Goal: Task Accomplishment & Management: Manage account settings

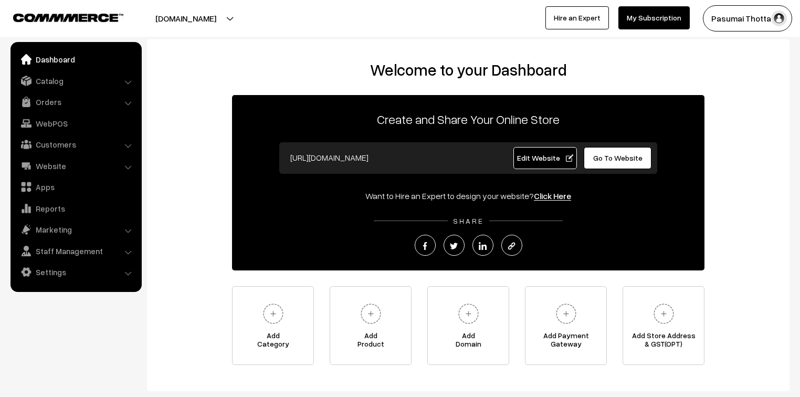
click at [44, 100] on link "Orders" at bounding box center [75, 101] width 125 height 19
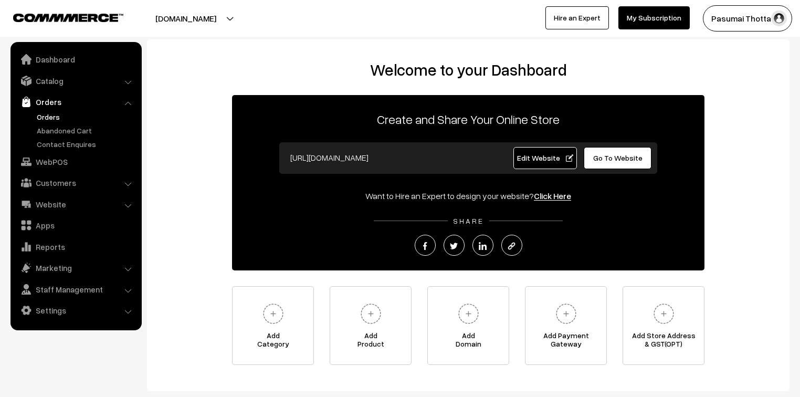
click at [43, 115] on link "Orders" at bounding box center [86, 116] width 104 height 11
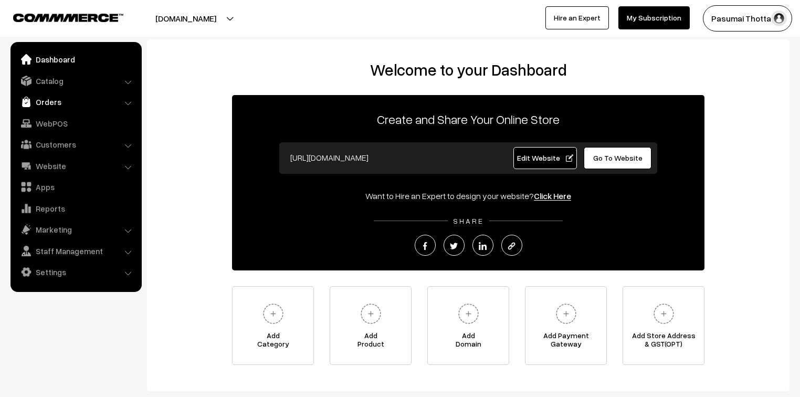
click at [50, 99] on link "Orders" at bounding box center [75, 101] width 125 height 19
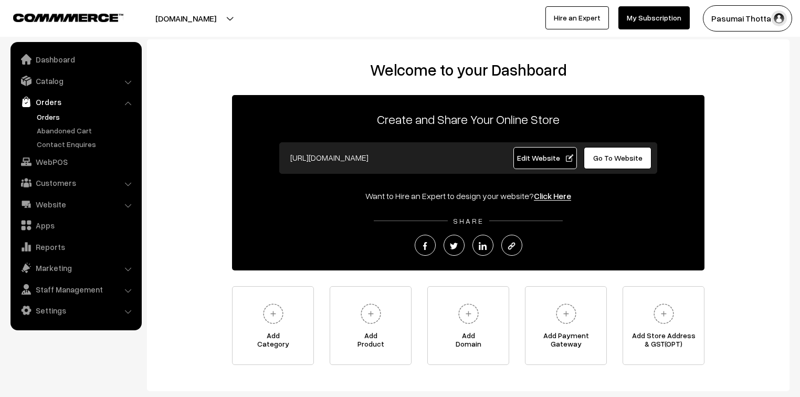
click at [50, 113] on link "Orders" at bounding box center [86, 116] width 104 height 11
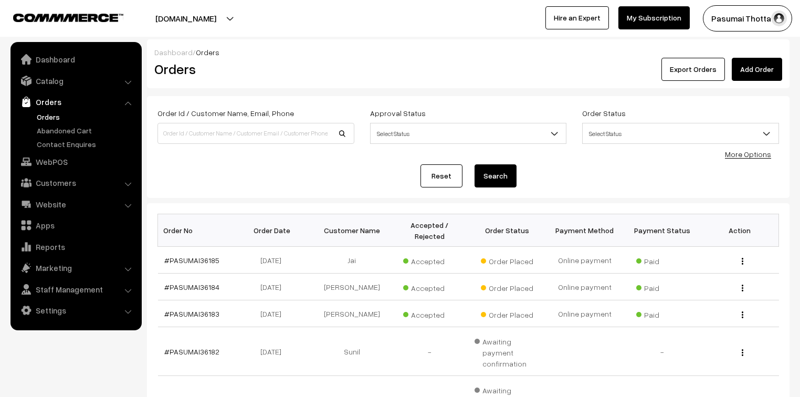
click at [748, 159] on div "More Options" at bounding box center [748, 154] width 46 height 11
click at [747, 156] on link "More Options" at bounding box center [748, 154] width 46 height 9
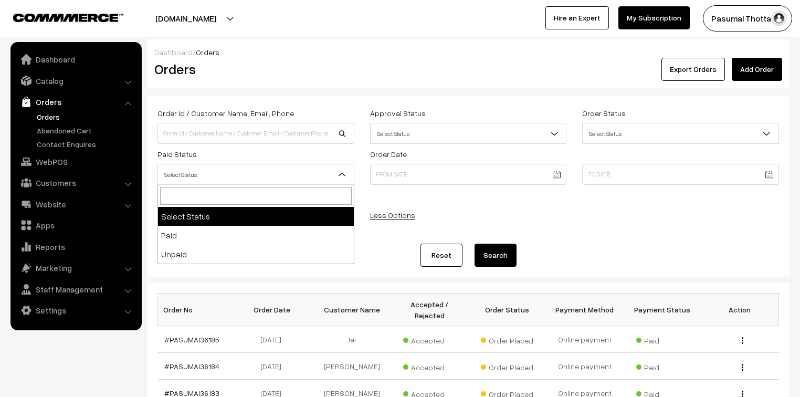
click at [208, 172] on span "Select Status" at bounding box center [256, 174] width 196 height 18
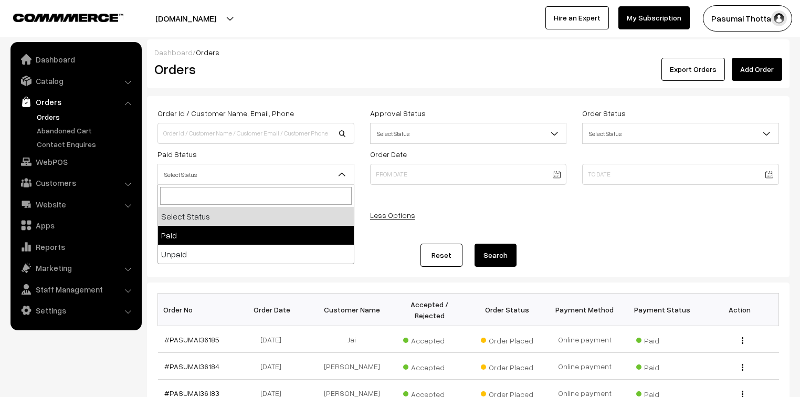
select select "1"
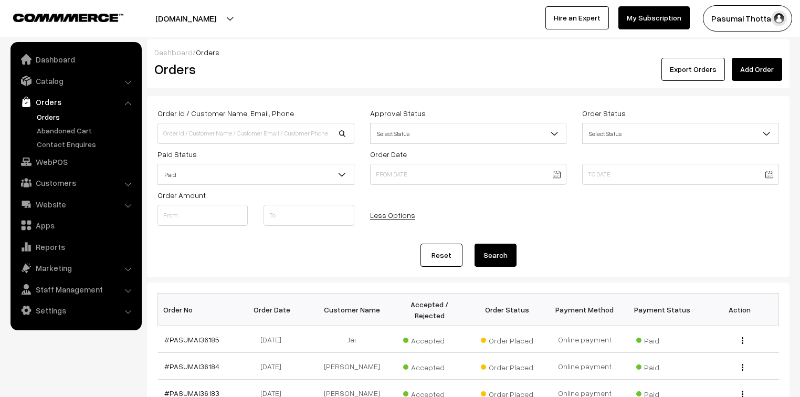
click at [493, 254] on button "Search" at bounding box center [495, 255] width 42 height 23
click at [284, 134] on input at bounding box center [255, 133] width 197 height 21
type input "9600649711"
click at [474, 244] on button "Search" at bounding box center [495, 255] width 42 height 23
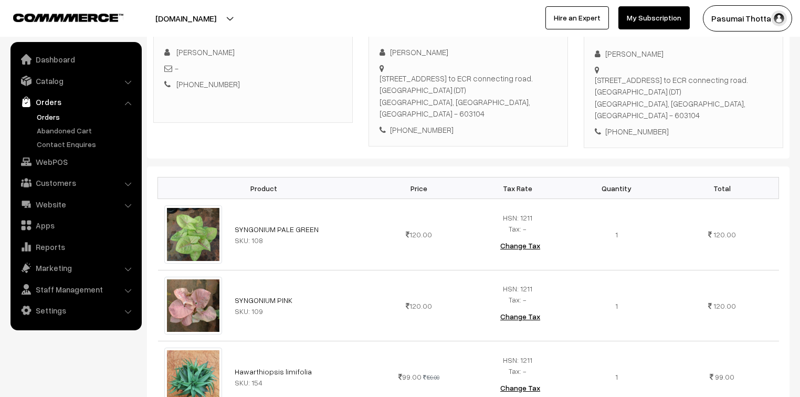
scroll to position [126, 0]
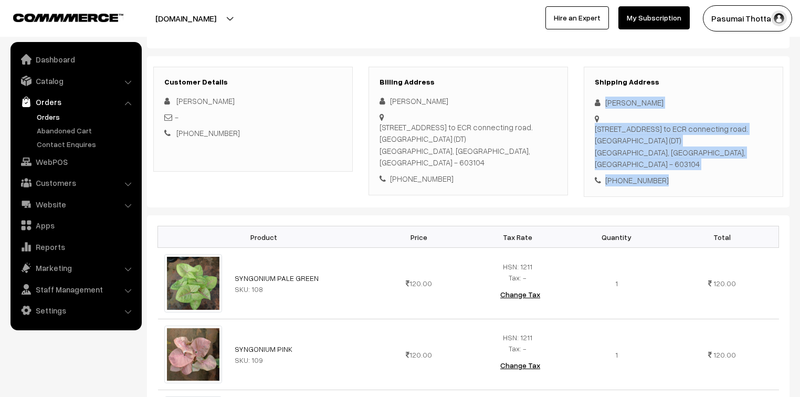
drag, startPoint x: 603, startPoint y: 103, endPoint x: 666, endPoint y: 182, distance: 100.1
click at [666, 182] on div "Shipping Address Dhubashini Durai Durai No.205, pillayar Kovil street, perur,pe…" at bounding box center [683, 132] width 199 height 131
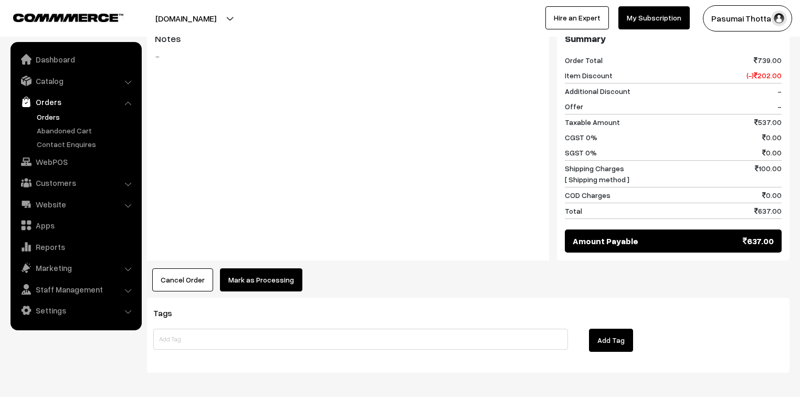
click at [269, 277] on button "Mark as Processing" at bounding box center [261, 279] width 82 height 23
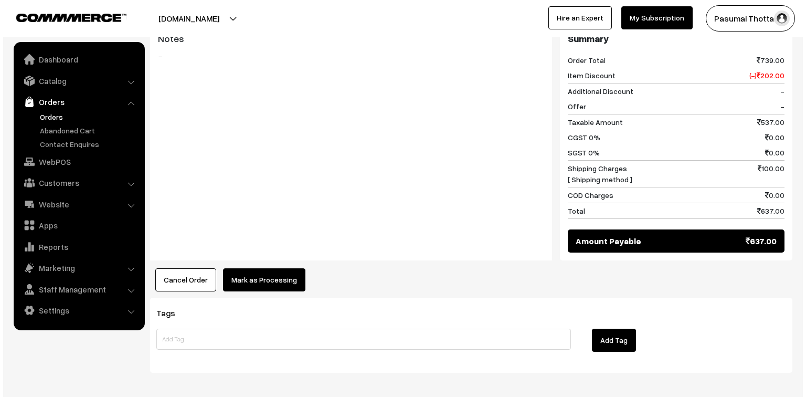
scroll to position [744, 0]
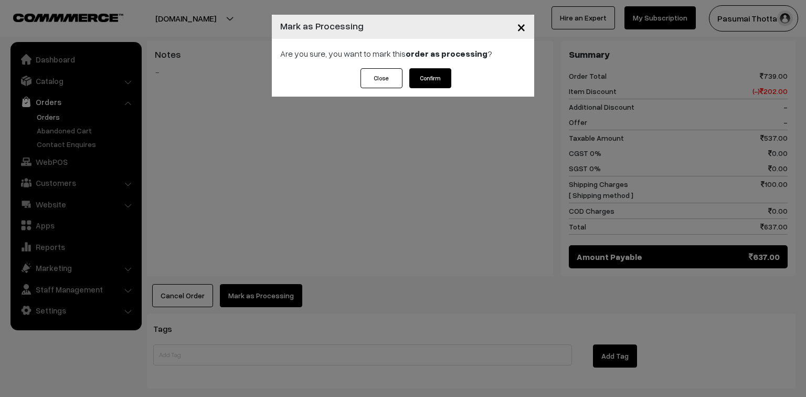
click at [414, 78] on button "Confirm" at bounding box center [430, 78] width 42 height 20
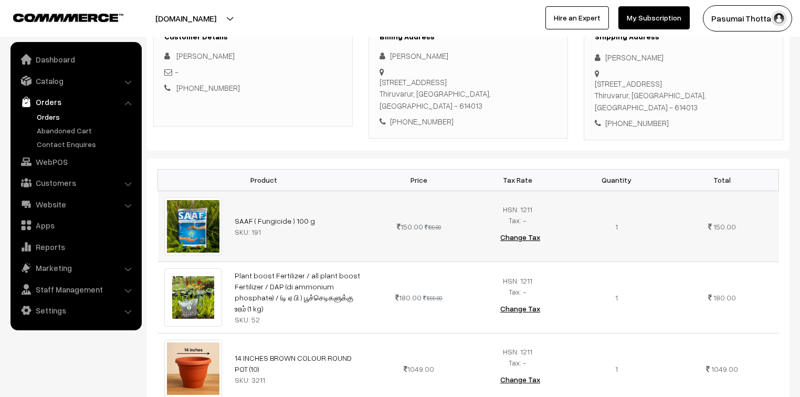
scroll to position [168, 0]
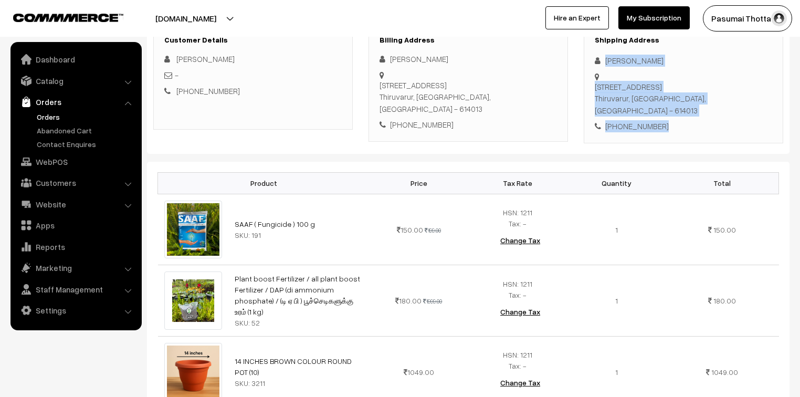
drag, startPoint x: 607, startPoint y: 62, endPoint x: 670, endPoint y: 113, distance: 81.0
click at [670, 113] on div "Shipping Address [PERSON_NAME] [STREET_ADDRESS] [PHONE_NUMBER]" at bounding box center [683, 84] width 199 height 119
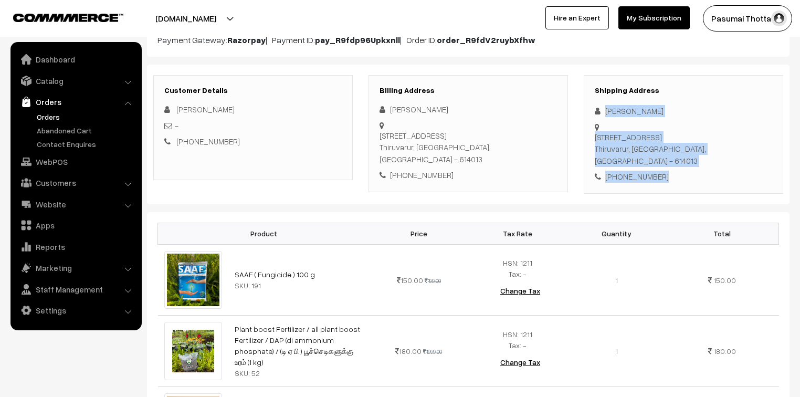
scroll to position [210, 0]
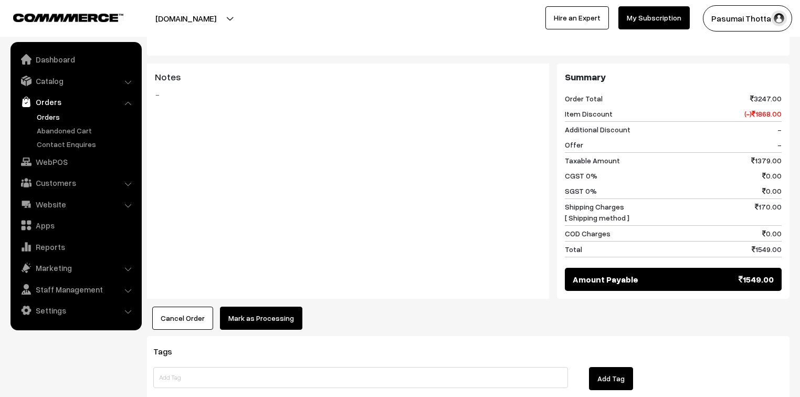
click at [280, 307] on button "Mark as Processing" at bounding box center [261, 318] width 82 height 23
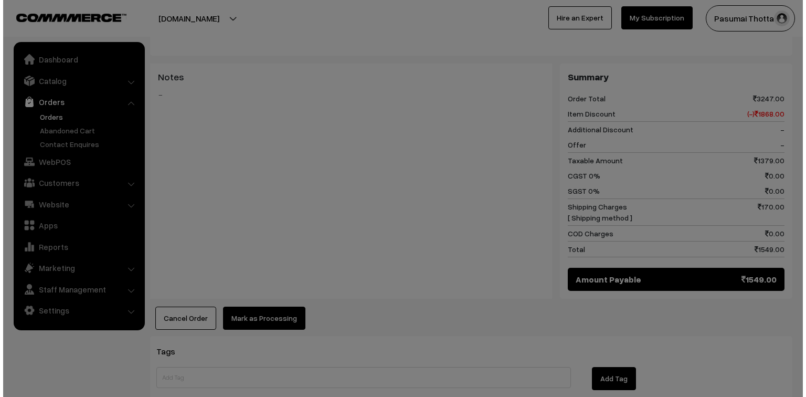
scroll to position [547, 0]
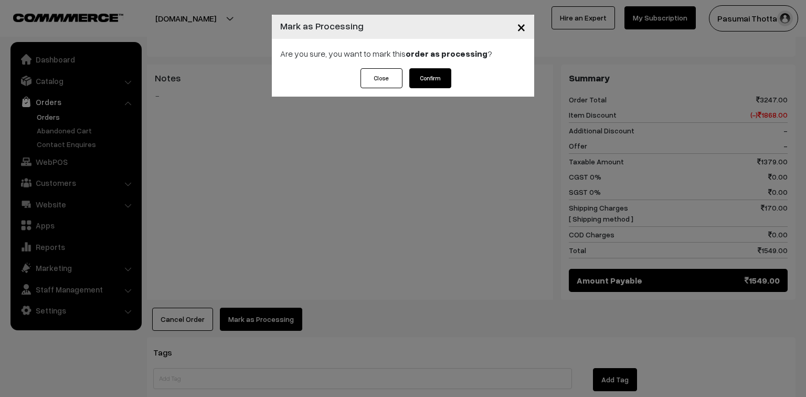
click at [432, 81] on button "Confirm" at bounding box center [430, 78] width 42 height 20
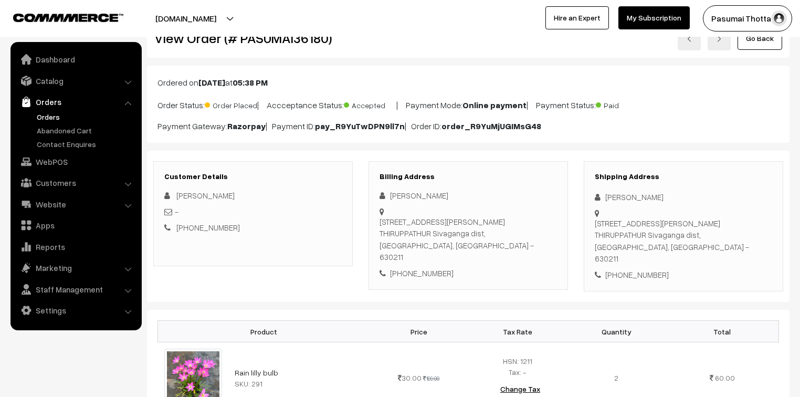
scroll to position [84, 0]
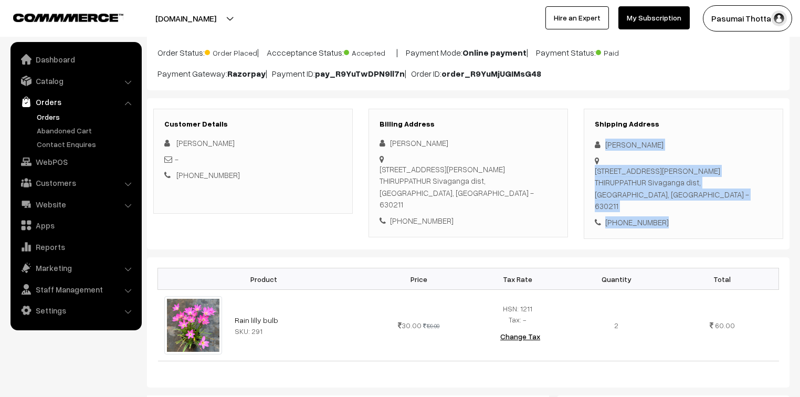
drag, startPoint x: 602, startPoint y: 145, endPoint x: 673, endPoint y: 209, distance: 96.2
click at [673, 209] on div "Shipping Address [PERSON_NAME] [STREET_ADDRESS][PERSON_NAME] [PHONE_NUMBER]" at bounding box center [683, 174] width 199 height 131
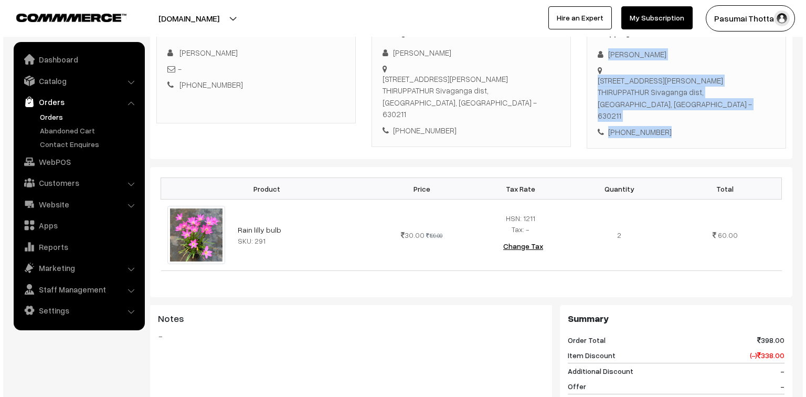
scroll to position [378, 0]
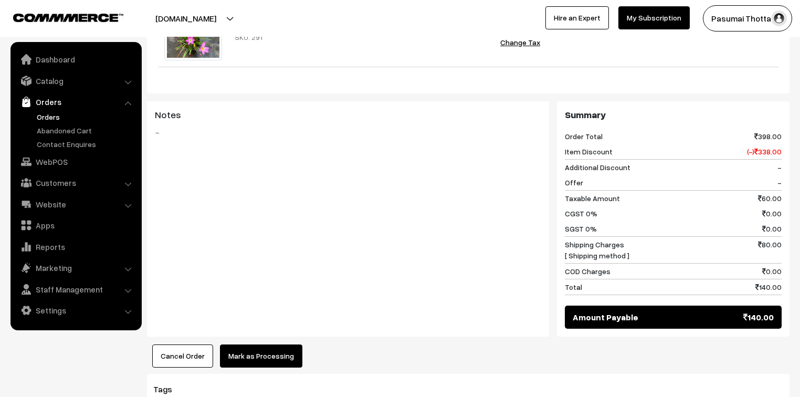
click at [252, 325] on div "Product Price Tax Rate Quantity Total Rain lilly bulb SKU: 291" at bounding box center [468, 165] width 642 height 404
click at [257, 344] on button "Mark as Processing" at bounding box center [261, 355] width 82 height 23
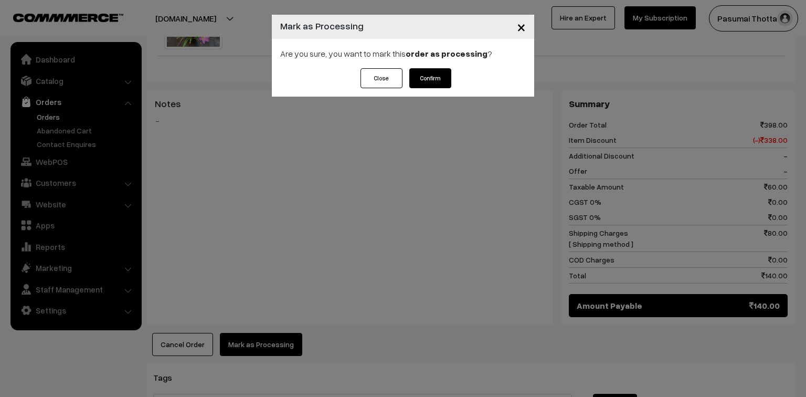
drag, startPoint x: 431, startPoint y: 55, endPoint x: 428, endPoint y: 71, distance: 17.0
click at [431, 55] on strong "order as processing" at bounding box center [447, 53] width 82 height 10
click at [428, 76] on button "Confirm" at bounding box center [430, 78] width 42 height 20
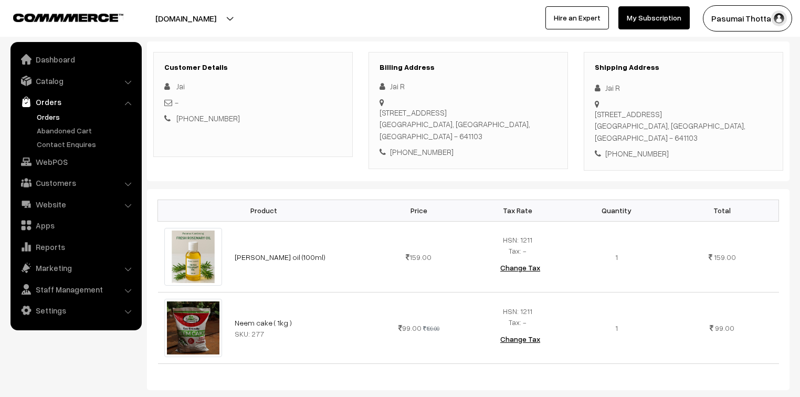
scroll to position [126, 0]
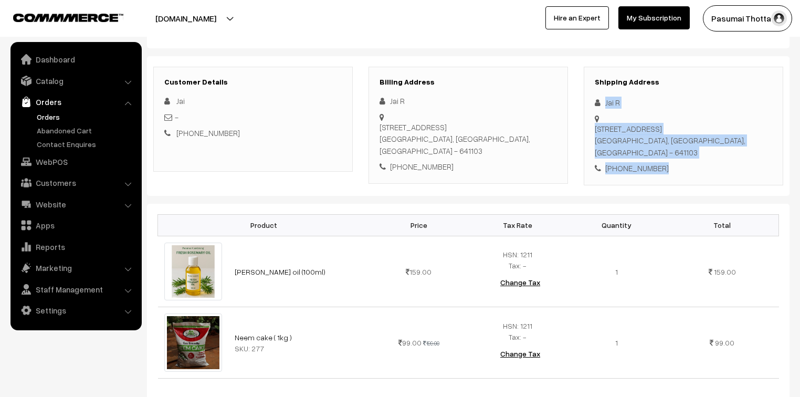
drag, startPoint x: 605, startPoint y: 107, endPoint x: 666, endPoint y: 151, distance: 75.6
click at [666, 151] on div "Shipping Address Jai R [STREET_ADDRESS] [PHONE_NUMBER]" at bounding box center [683, 126] width 199 height 119
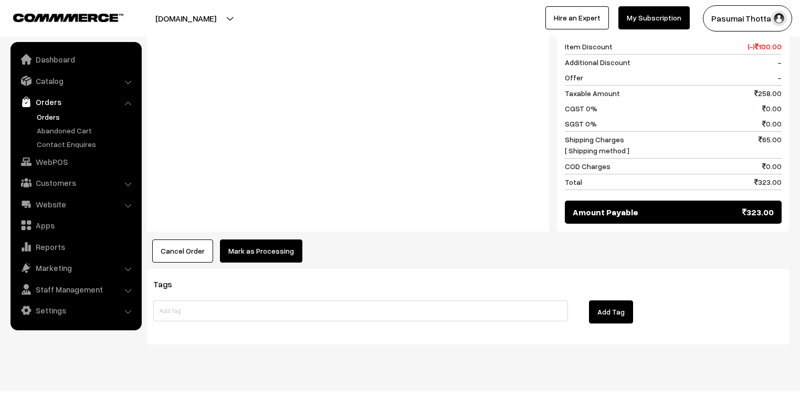
click at [283, 239] on button "Mark as Processing" at bounding box center [261, 250] width 82 height 23
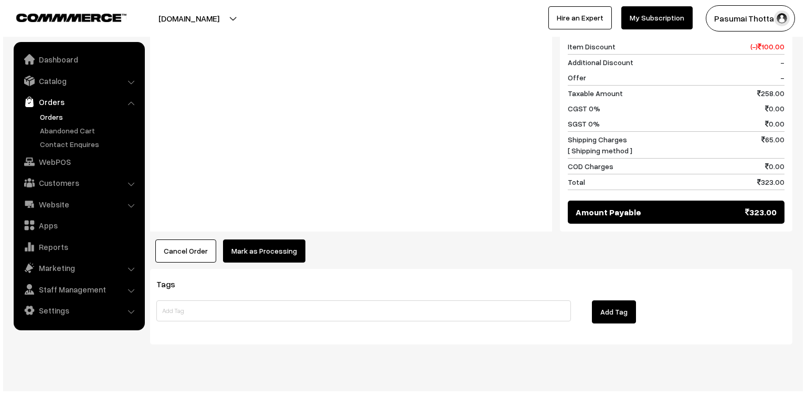
scroll to position [543, 0]
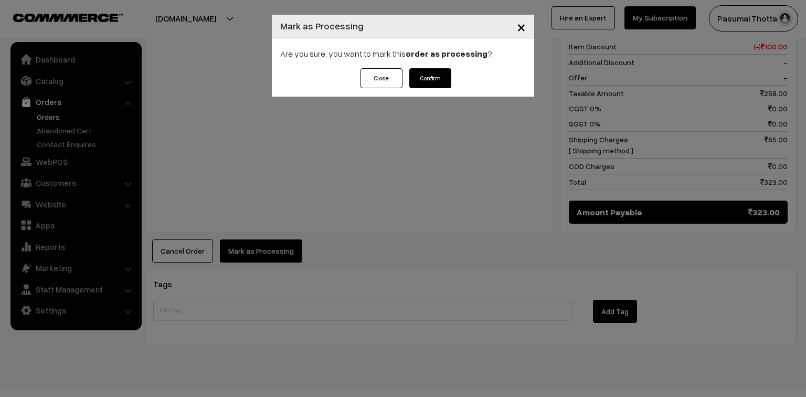
click at [439, 80] on button "Confirm" at bounding box center [430, 78] width 42 height 20
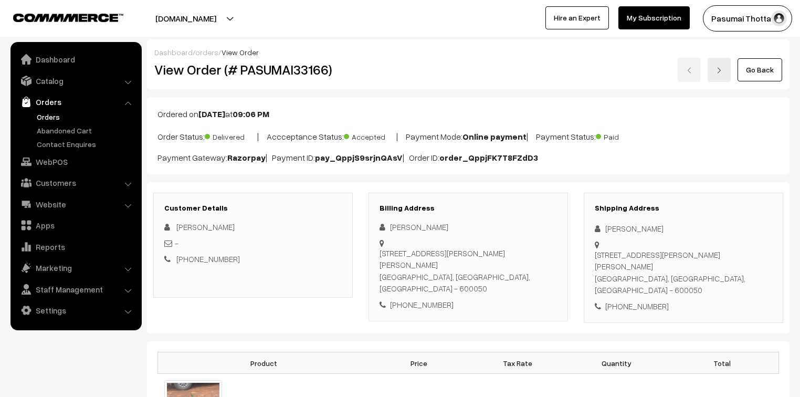
scroll to position [126, 0]
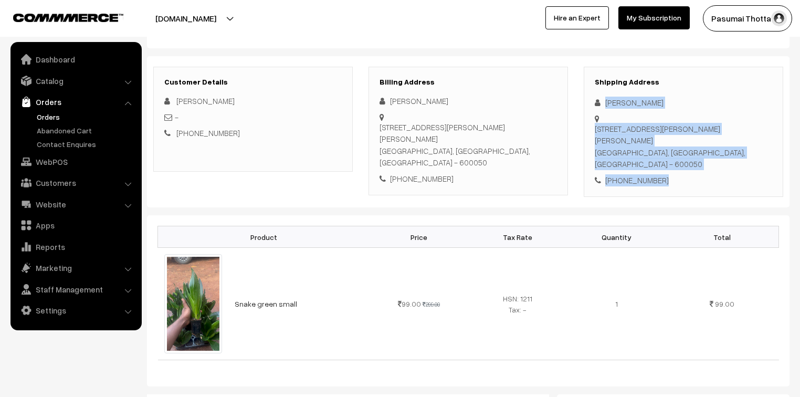
drag, startPoint x: 605, startPoint y: 102, endPoint x: 682, endPoint y: 171, distance: 103.0
click at [682, 171] on div "Shipping Address [PERSON_NAME] [STREET_ADDRESS][PERSON_NAME][PERSON_NAME] [PHON…" at bounding box center [683, 132] width 199 height 131
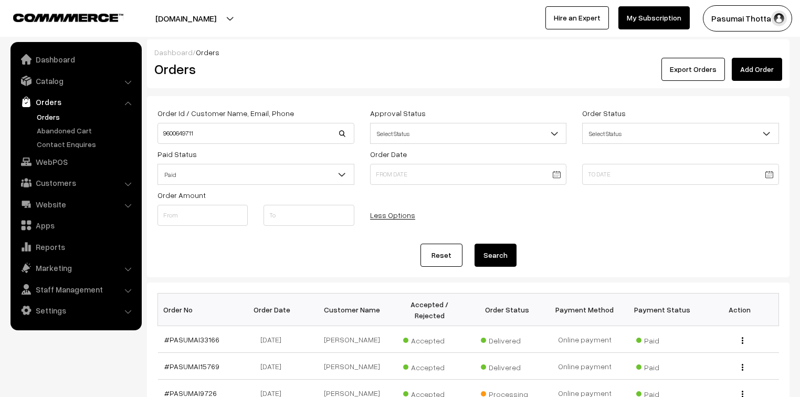
click at [46, 113] on link "Orders" at bounding box center [86, 116] width 104 height 11
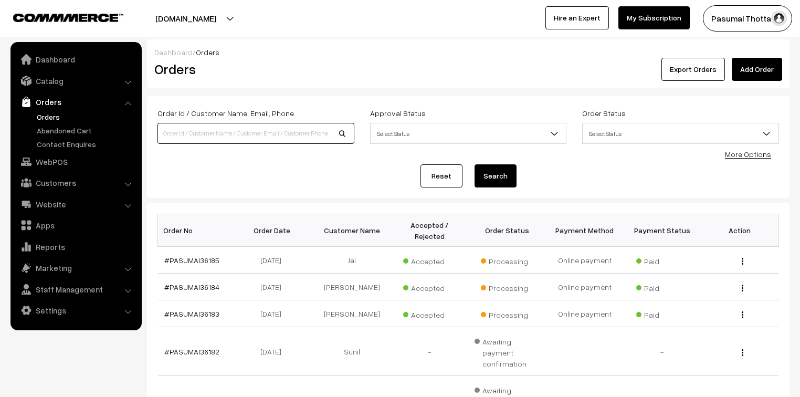
click at [198, 139] on input at bounding box center [255, 133] width 197 height 21
type input "9840095960"
click at [474, 164] on button "Search" at bounding box center [495, 175] width 42 height 23
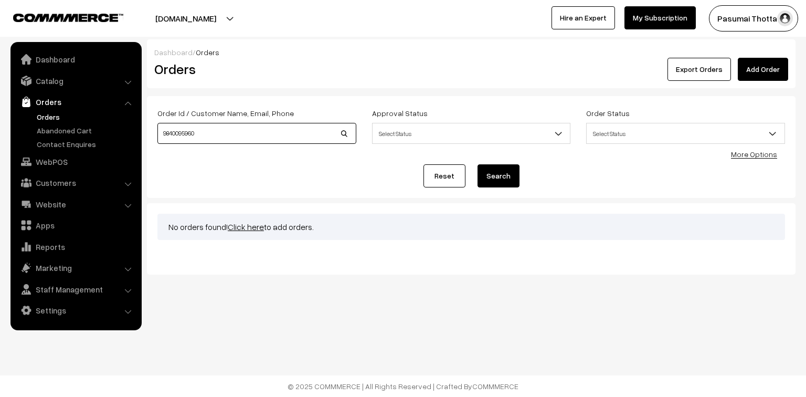
drag, startPoint x: 0, startPoint y: 0, endPoint x: 147, endPoint y: 132, distance: 198.1
click at [147, 132] on div "Order Id / Customer Name, Email, Phone 9840095960 Approval Status Select Status…" at bounding box center [471, 147] width 649 height 102
type input "[PERSON_NAME]"
click at [478, 164] on button "Search" at bounding box center [499, 175] width 42 height 23
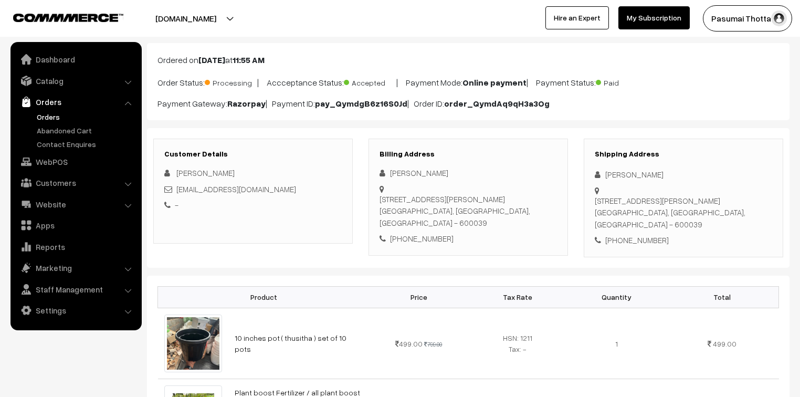
scroll to position [42, 0]
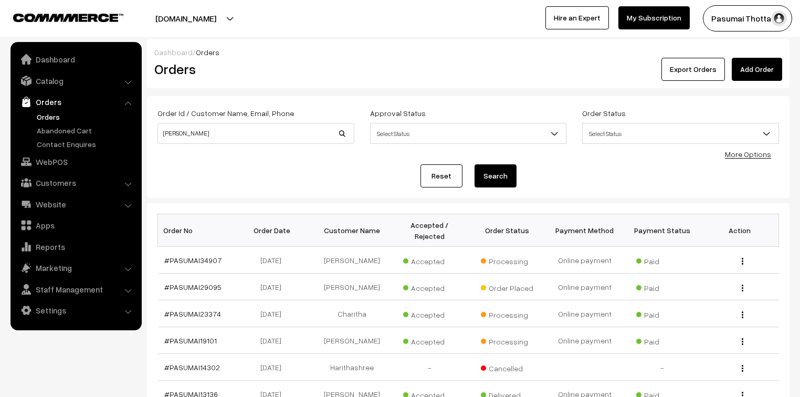
click at [50, 114] on link "Orders" at bounding box center [86, 116] width 104 height 11
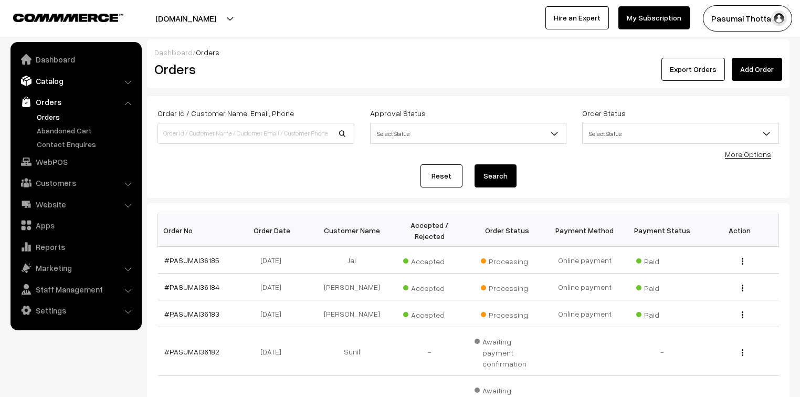
click at [56, 82] on link "Catalog" at bounding box center [75, 80] width 125 height 19
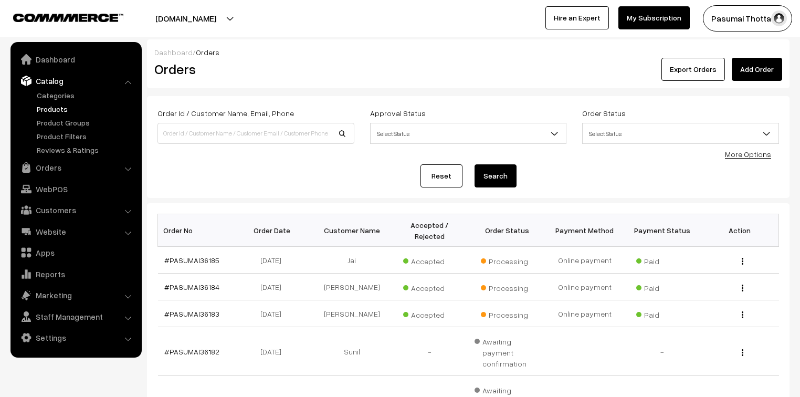
click at [50, 113] on link "Products" at bounding box center [86, 108] width 104 height 11
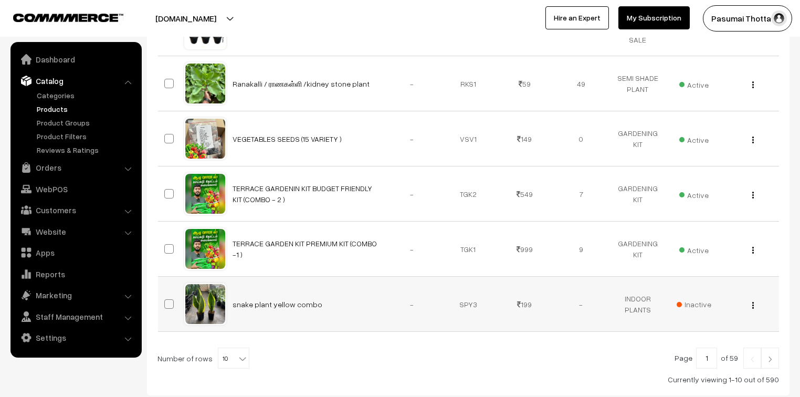
scroll to position [504, 0]
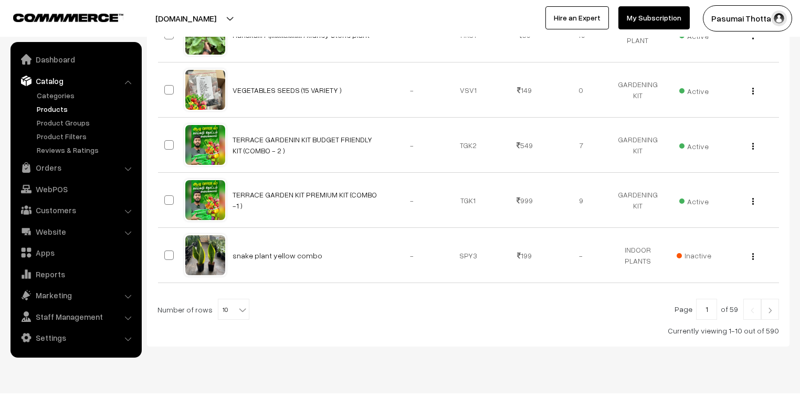
click at [238, 306] on b at bounding box center [242, 309] width 10 height 10
select select "40"
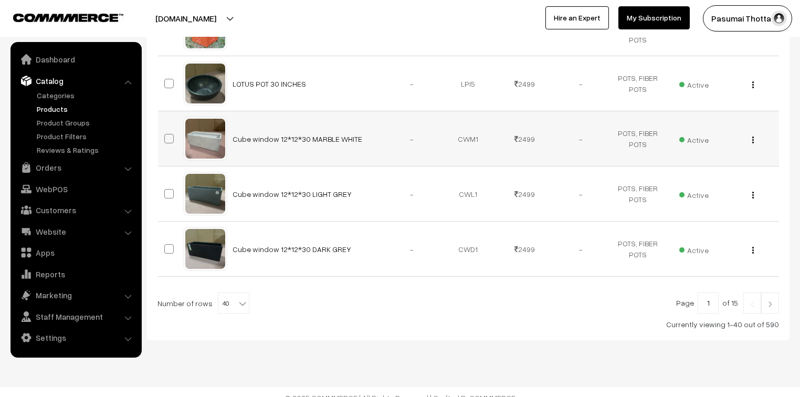
scroll to position [2170, 0]
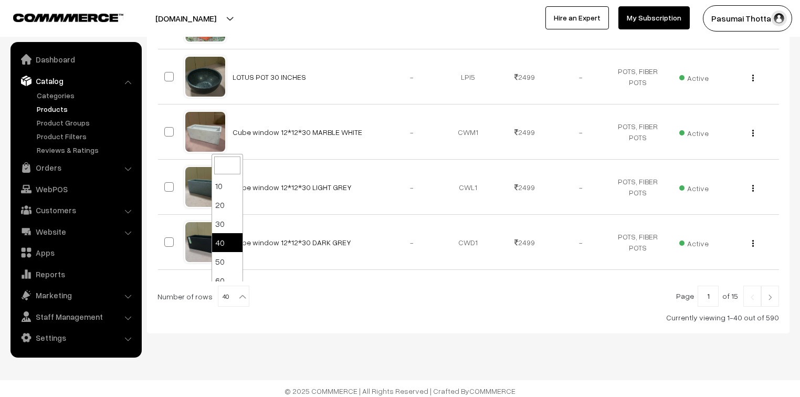
click at [237, 291] on b at bounding box center [242, 296] width 10 height 10
select select "100"
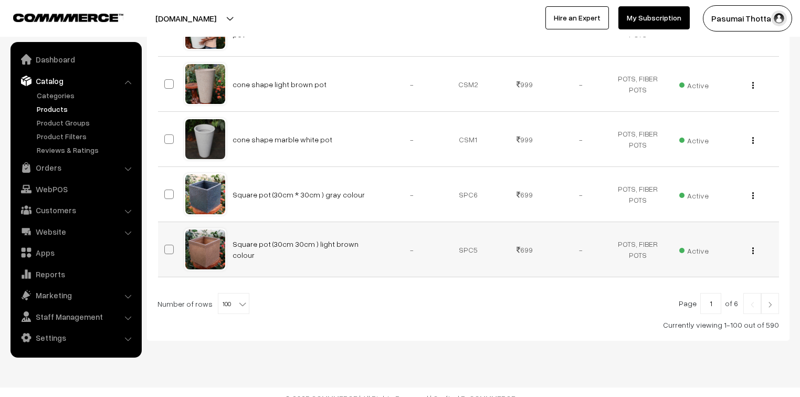
scroll to position [5471, 0]
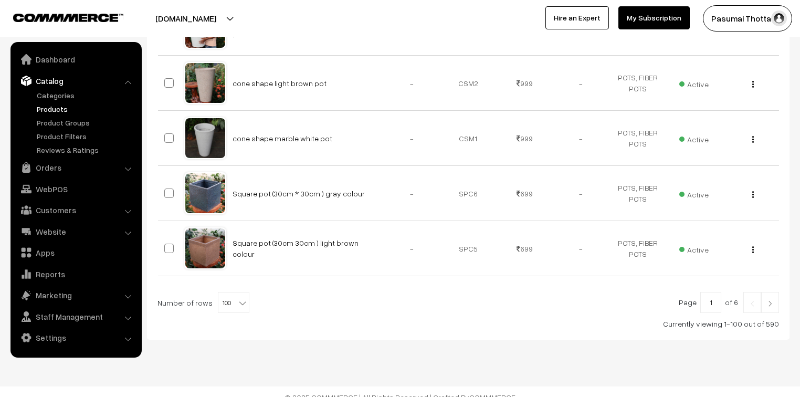
click at [714, 294] on input "1" at bounding box center [710, 302] width 21 height 21
type input "2"
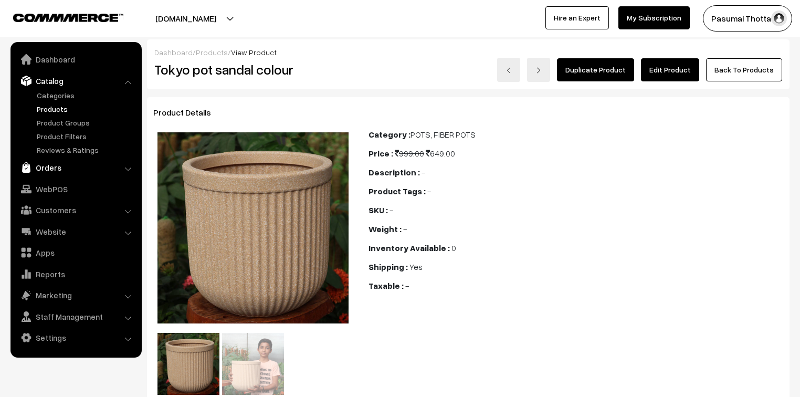
click at [52, 170] on link "Orders" at bounding box center [75, 167] width 125 height 19
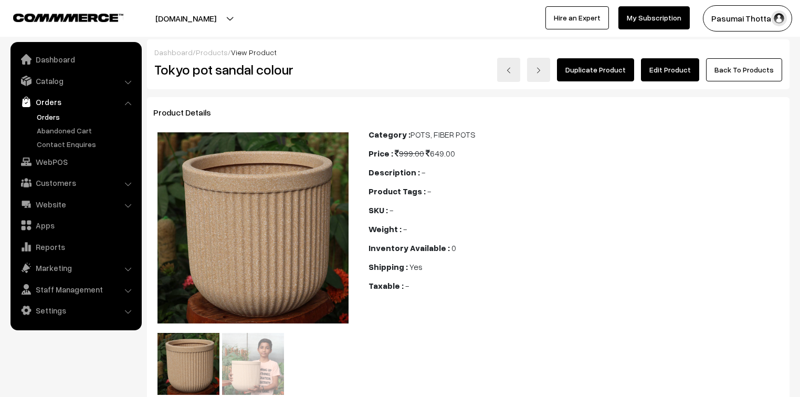
click at [55, 113] on link "Orders" at bounding box center [86, 116] width 104 height 11
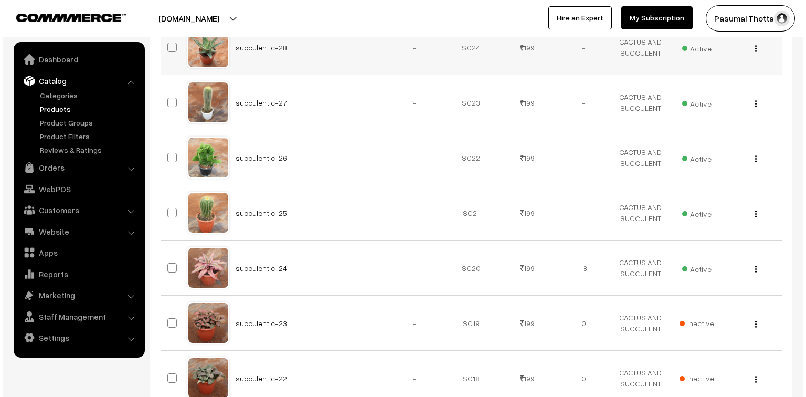
scroll to position [4031, 0]
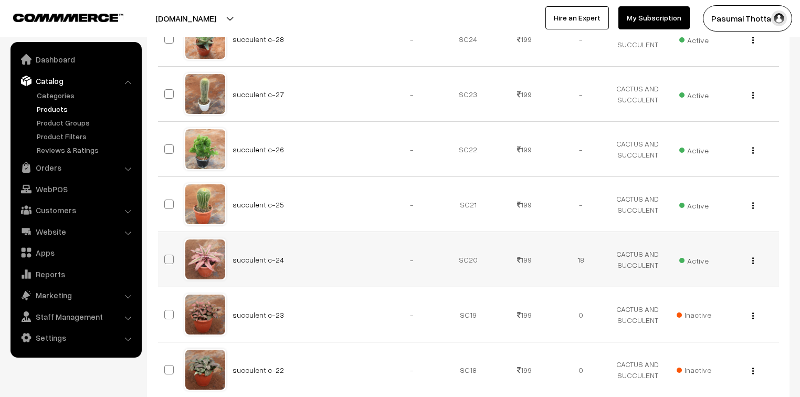
drag, startPoint x: 272, startPoint y: 252, endPoint x: 695, endPoint y: 250, distance: 422.5
click at [693, 253] on span "Active" at bounding box center [693, 259] width 29 height 14
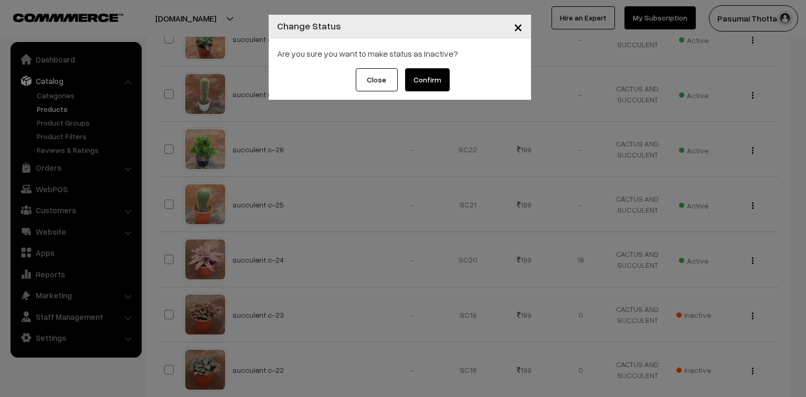
click at [418, 84] on button "Confirm" at bounding box center [427, 79] width 45 height 23
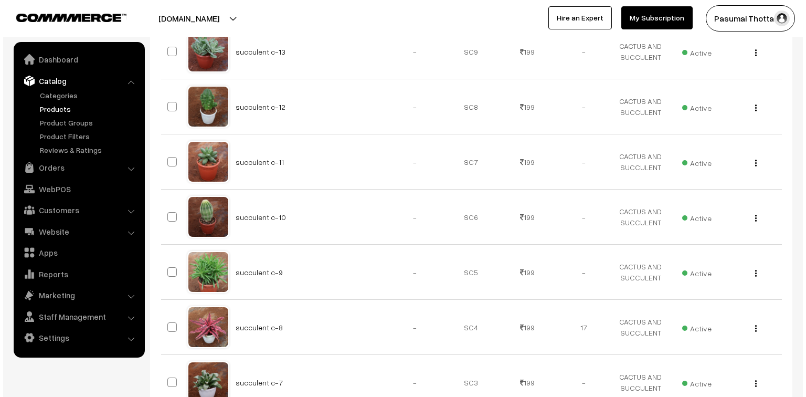
scroll to position [4884, 0]
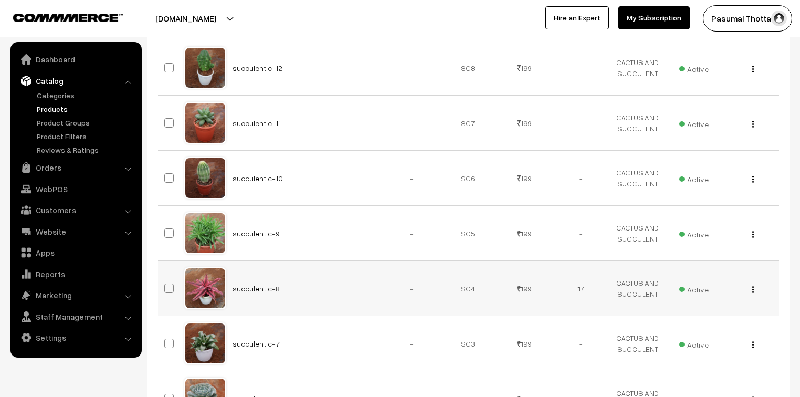
click at [701, 281] on span "Active" at bounding box center [693, 288] width 29 height 14
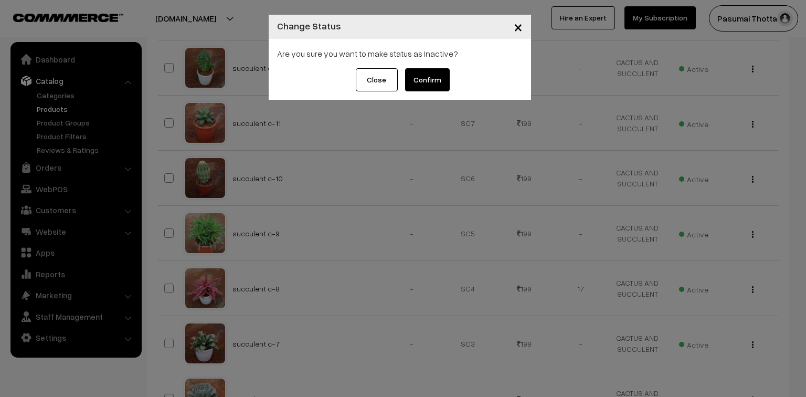
click at [420, 80] on button "Confirm" at bounding box center [427, 79] width 45 height 23
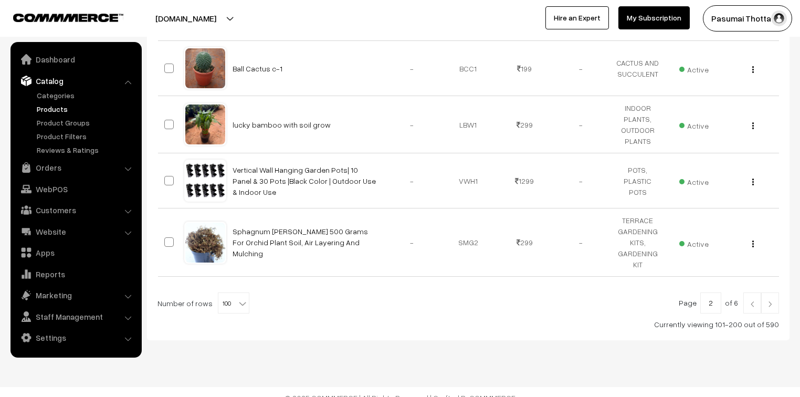
scroll to position [5545, 0]
click at [719, 292] on input "2" at bounding box center [710, 302] width 21 height 21
type input "3"
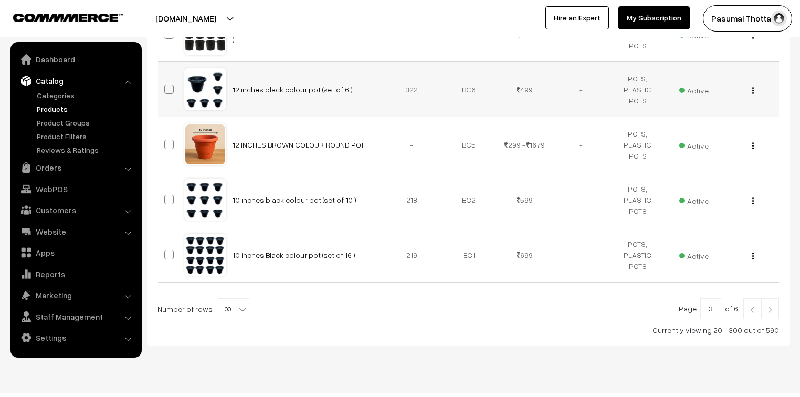
scroll to position [6047, 0]
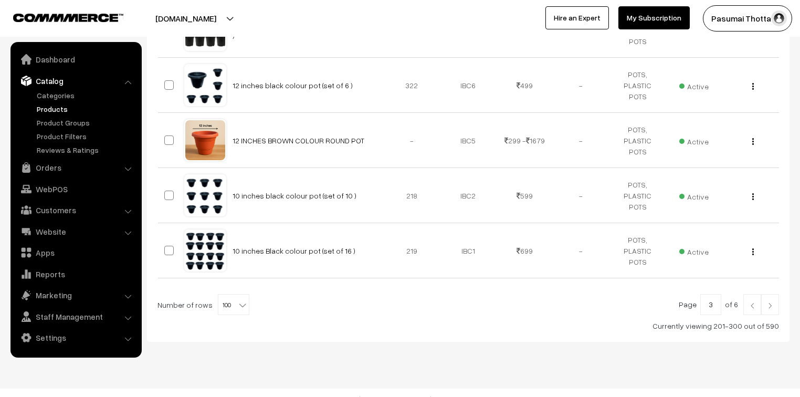
click at [716, 294] on input "3" at bounding box center [710, 304] width 21 height 21
click at [743, 231] on td "View Edit Delete" at bounding box center [750, 250] width 57 height 55
click at [743, 229] on td "View Edit Delete" at bounding box center [750, 250] width 57 height 55
click at [712, 223] on td "Active" at bounding box center [694, 250] width 57 height 55
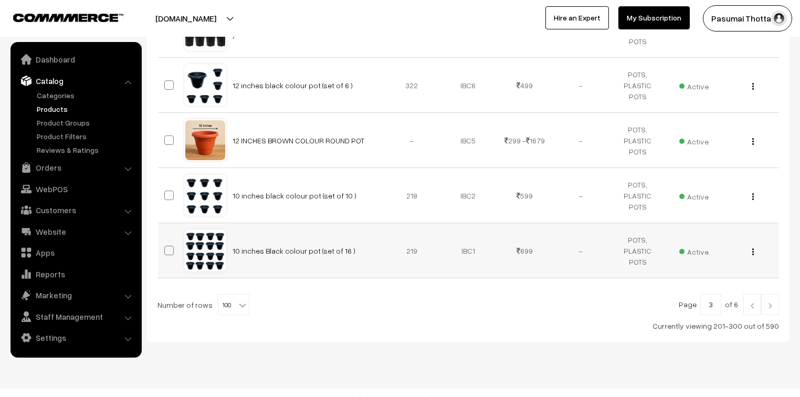
click at [712, 223] on td "Active" at bounding box center [694, 250] width 57 height 55
click at [49, 167] on link "Orders" at bounding box center [75, 167] width 125 height 19
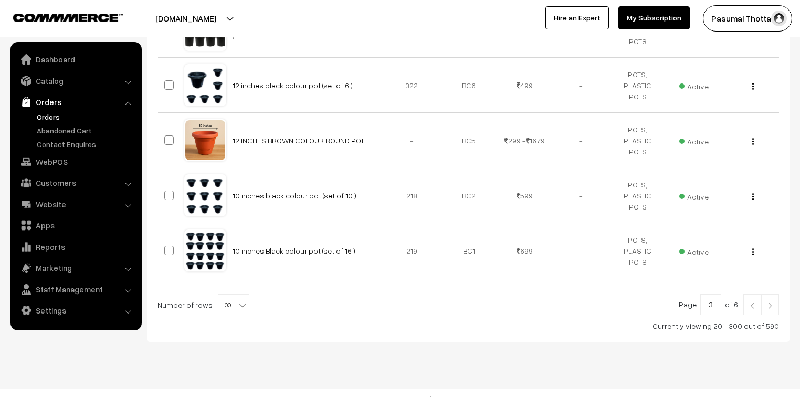
click at [47, 119] on link "Orders" at bounding box center [86, 116] width 104 height 11
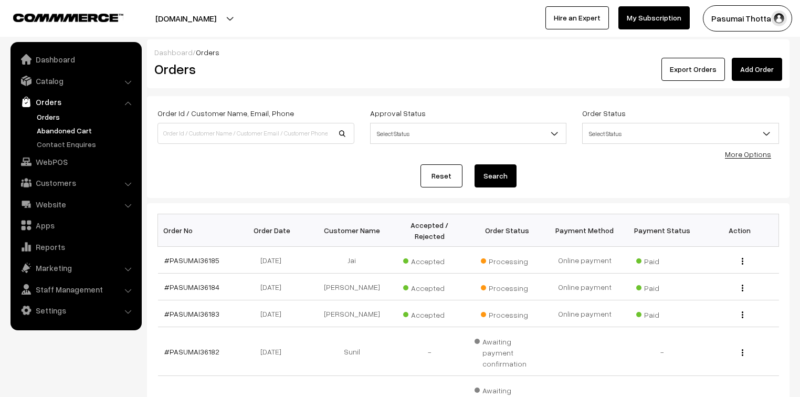
click at [71, 132] on link "Abandoned Cart" at bounding box center [86, 130] width 104 height 11
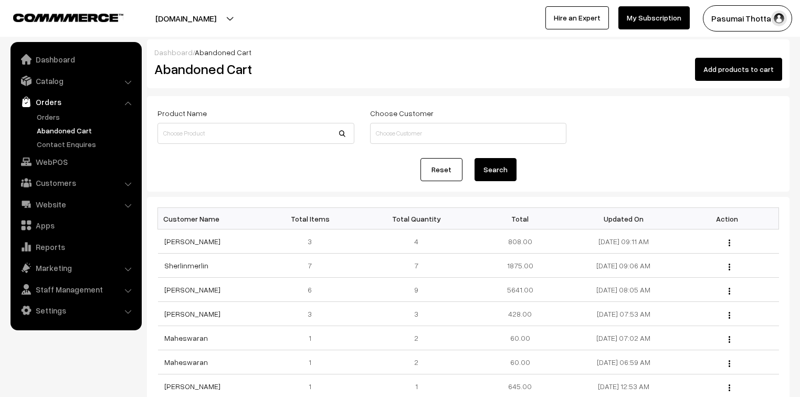
click at [668, 17] on link "My Subscription" at bounding box center [653, 17] width 71 height 23
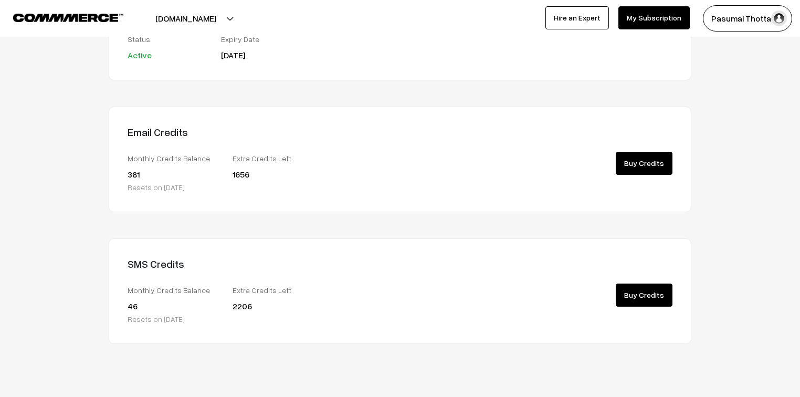
scroll to position [187, 0]
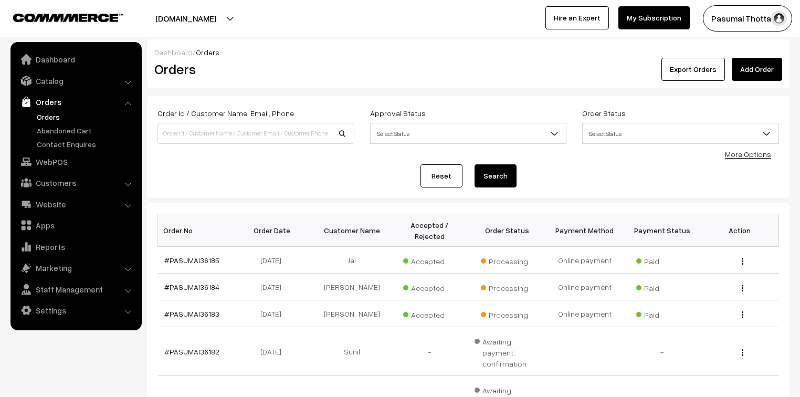
click at [750, 153] on link "More Options" at bounding box center [748, 154] width 46 height 9
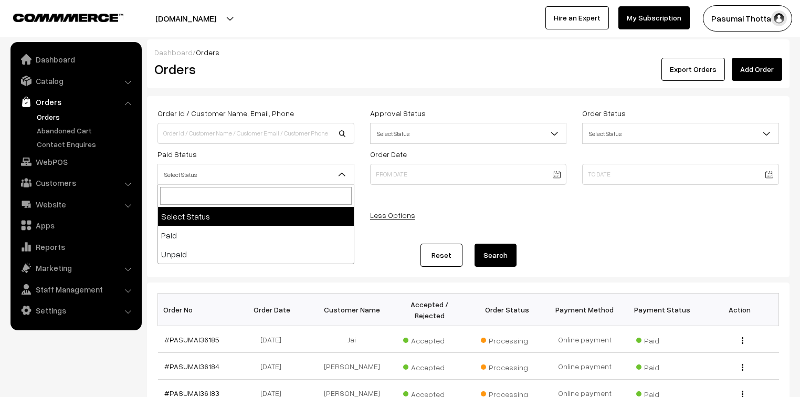
click at [260, 180] on span "Select Status" at bounding box center [256, 174] width 196 height 18
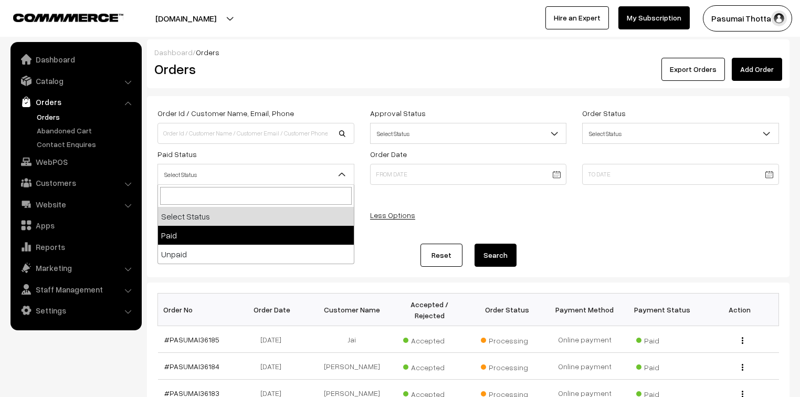
select select "1"
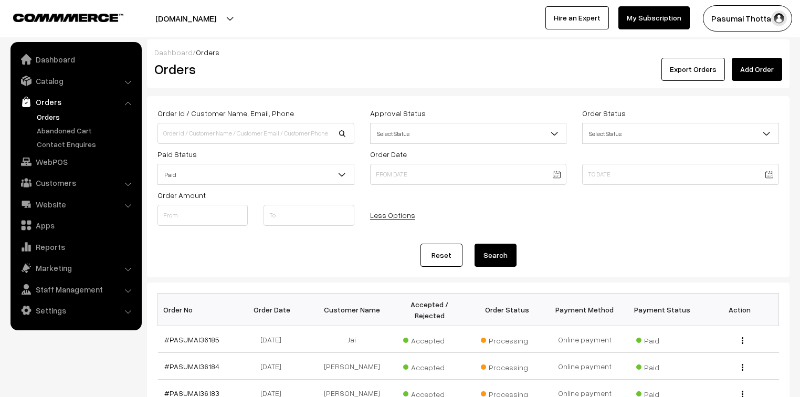
click at [479, 248] on button "Search" at bounding box center [495, 255] width 42 height 23
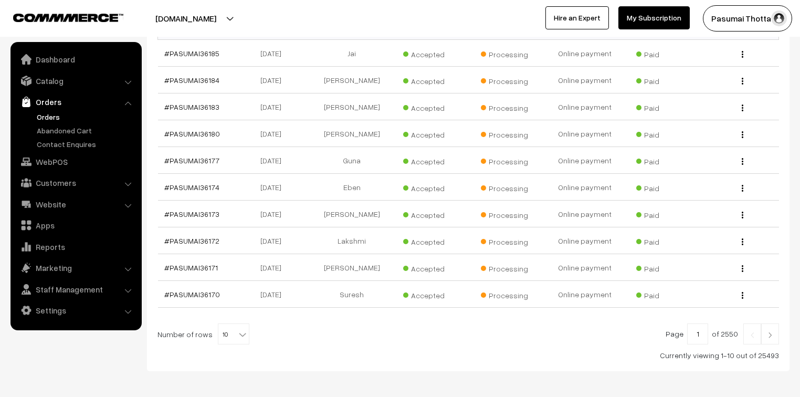
scroll to position [294, 0]
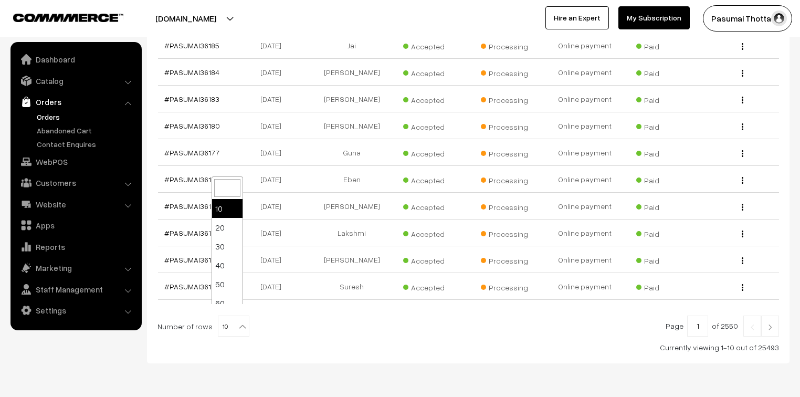
click at [241, 316] on span at bounding box center [243, 323] width 10 height 14
select select "100"
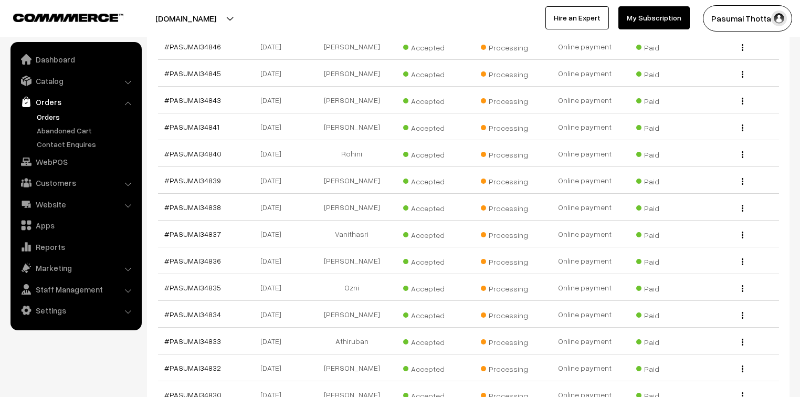
scroll to position [26881, 0]
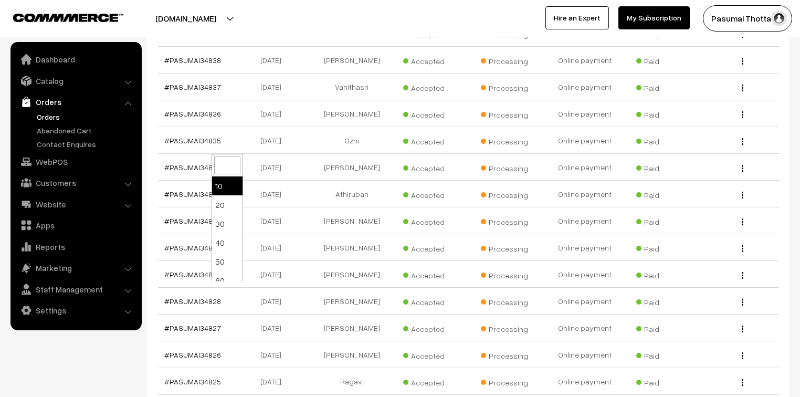
select select "100"
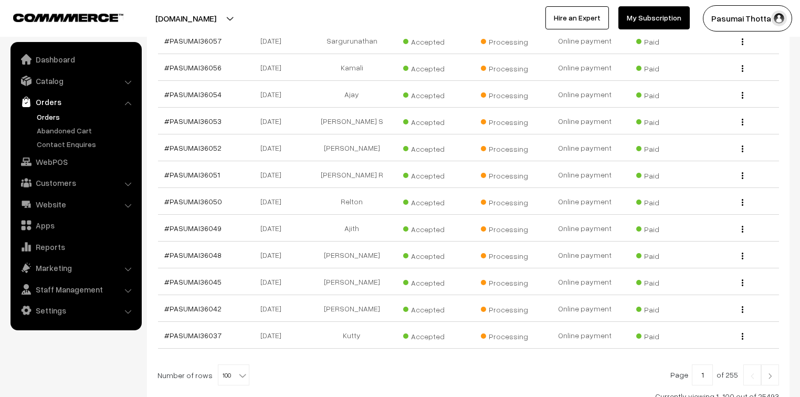
scroll to position [2725, 0]
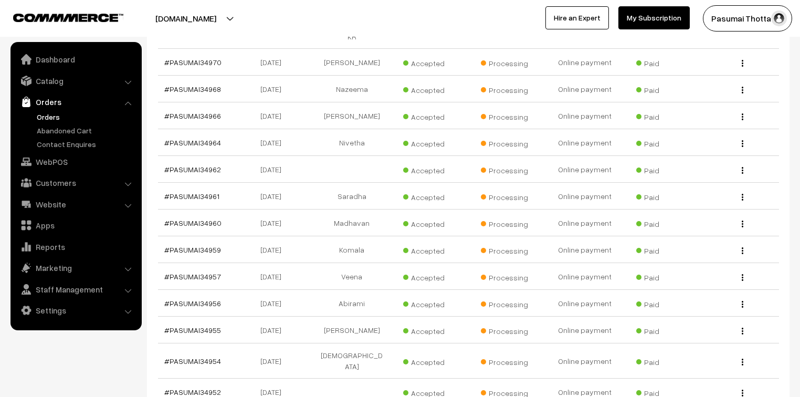
scroll to position [26881, 0]
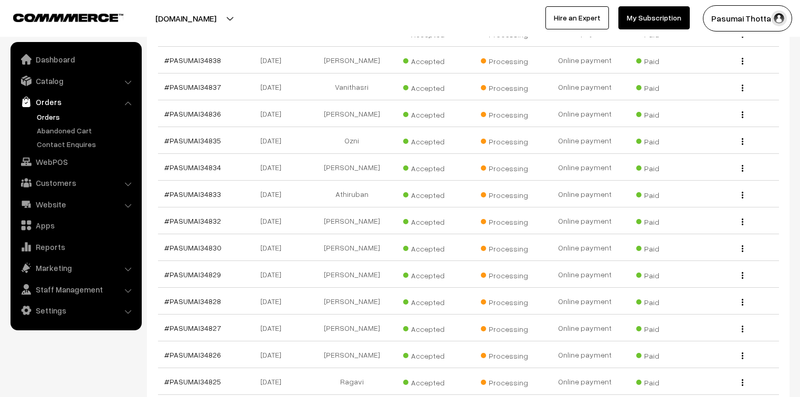
type input "2"
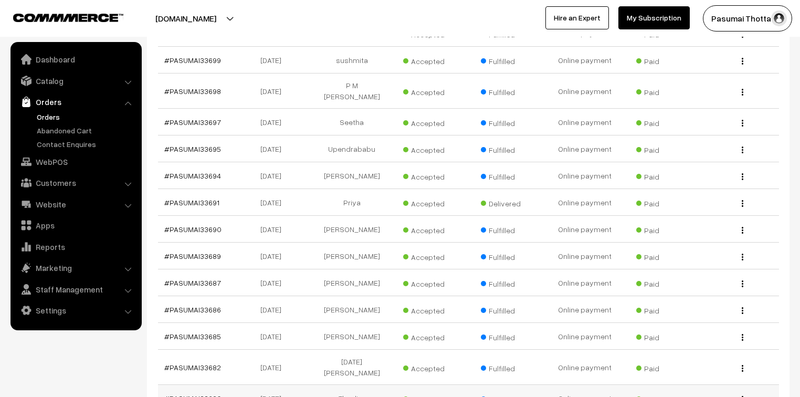
scroll to position [24174, 0]
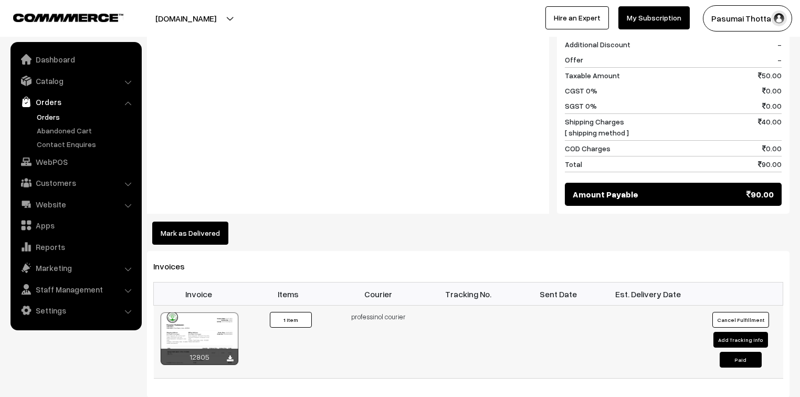
scroll to position [588, 0]
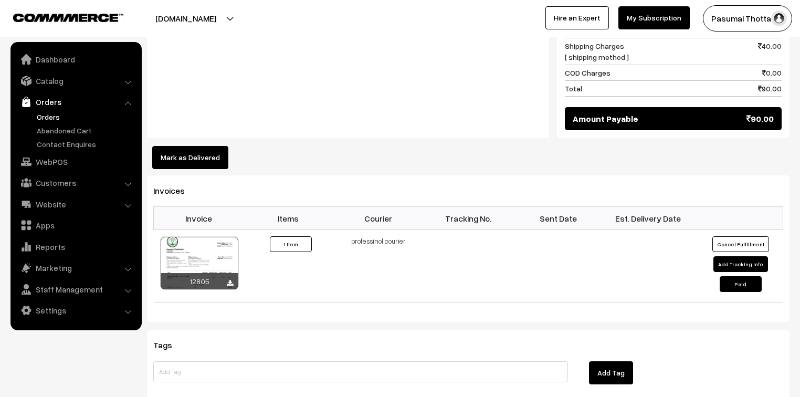
click at [220, 146] on button "Mark as Delivered" at bounding box center [190, 157] width 76 height 23
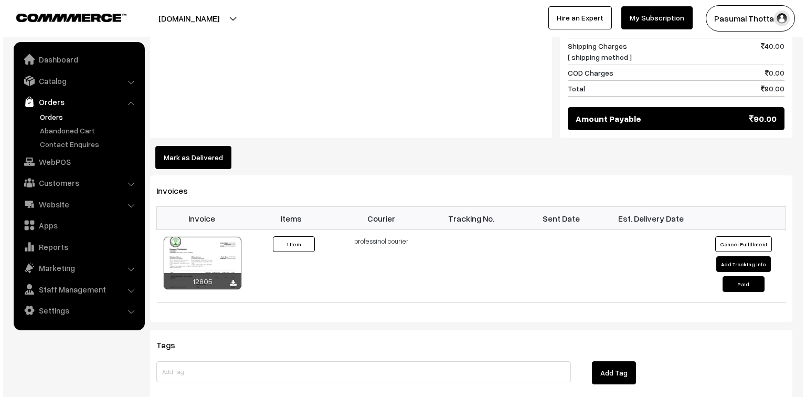
scroll to position [588, 0]
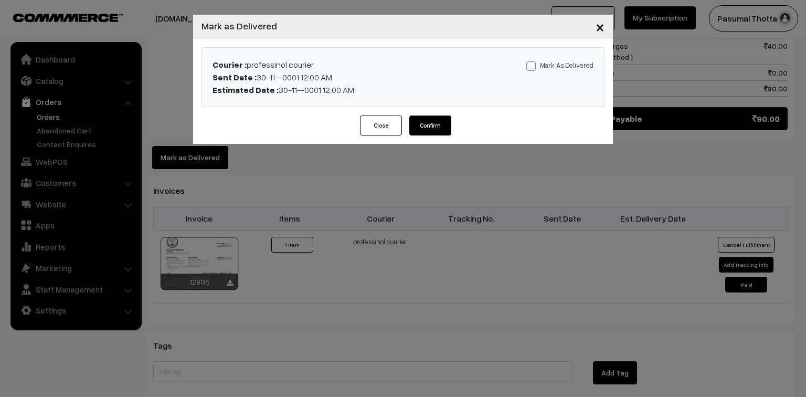
click at [542, 67] on label "Mark As Delivered" at bounding box center [559, 65] width 67 height 12
click at [533, 67] on input "Mark As Delivered" at bounding box center [529, 64] width 7 height 7
checkbox input "true"
click at [445, 130] on button "Confirm" at bounding box center [430, 125] width 42 height 20
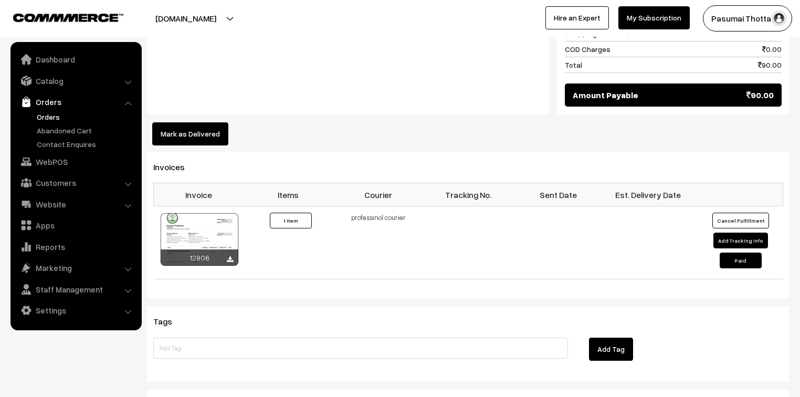
click at [182, 128] on button "Mark as Delivered" at bounding box center [190, 133] width 76 height 23
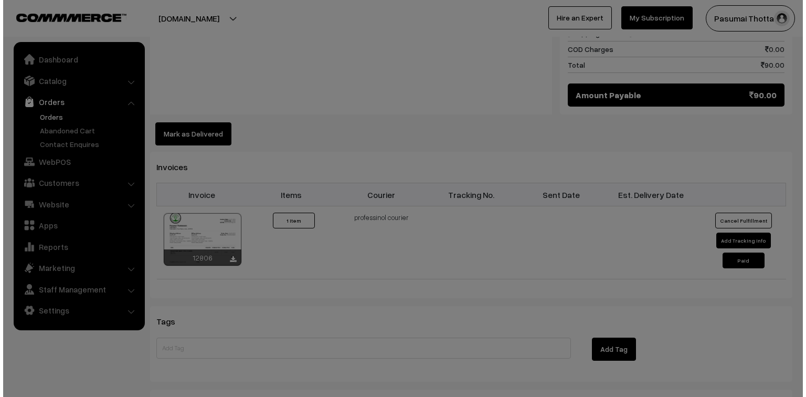
scroll to position [588, 0]
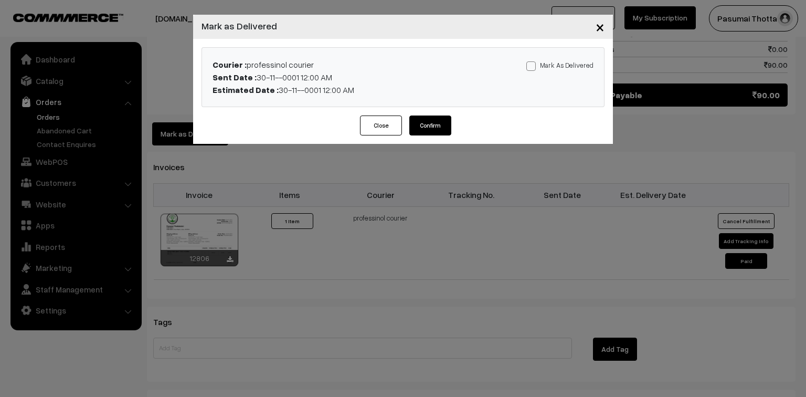
click at [426, 126] on button "Confirm" at bounding box center [430, 125] width 42 height 20
click at [552, 64] on label "Mark As Delivered" at bounding box center [559, 65] width 67 height 12
click at [533, 64] on input "Mark As Delivered" at bounding box center [529, 64] width 7 height 7
checkbox input "true"
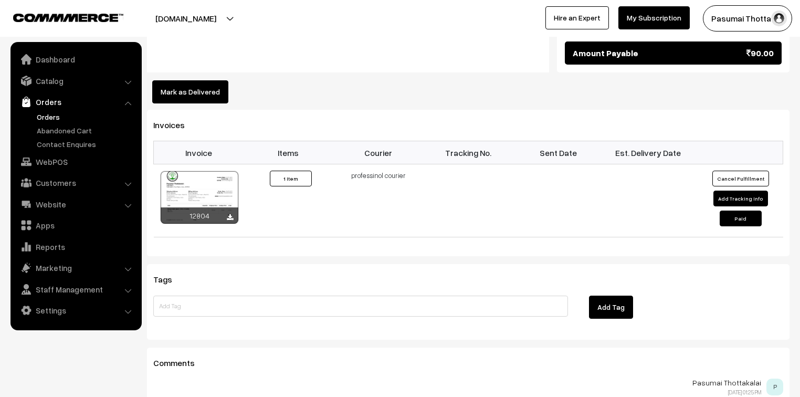
click at [181, 80] on button "Mark as Delivered" at bounding box center [190, 91] width 76 height 23
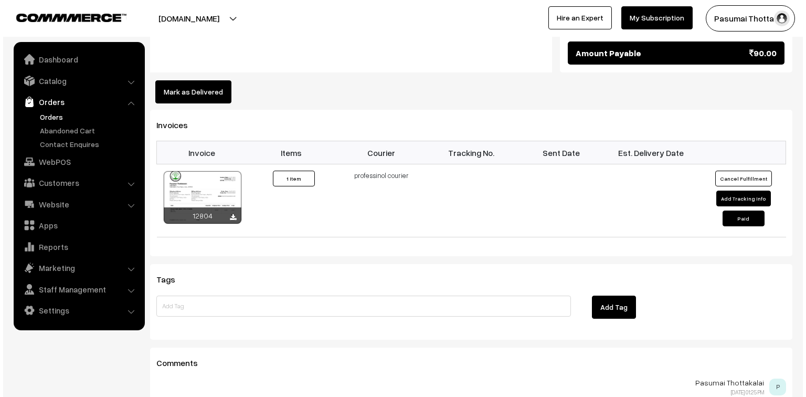
scroll to position [630, 0]
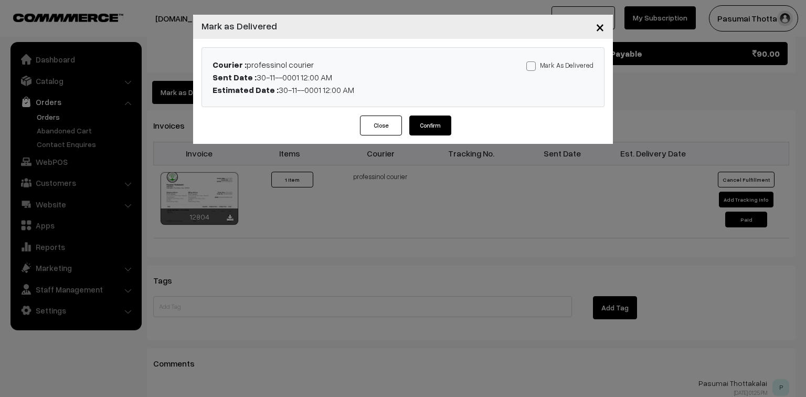
click at [555, 66] on label "Mark As Delivered" at bounding box center [559, 65] width 67 height 12
click at [533, 66] on input "Mark As Delivered" at bounding box center [529, 64] width 7 height 7
checkbox input "true"
click at [447, 122] on button "Confirm" at bounding box center [430, 125] width 42 height 20
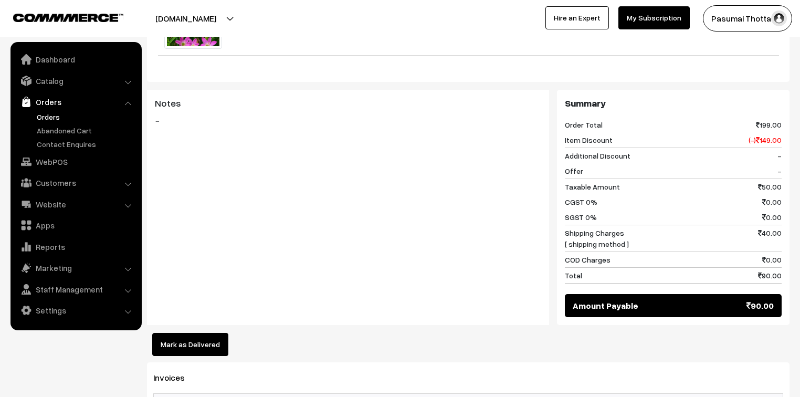
scroll to position [462, 0]
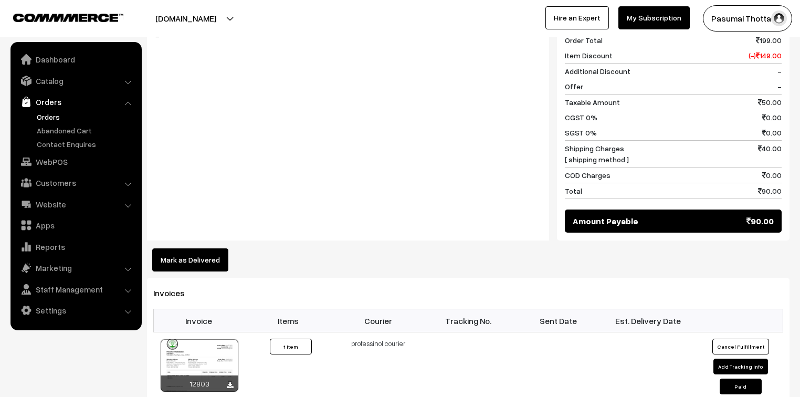
click at [202, 248] on button "Mark as Delivered" at bounding box center [190, 259] width 76 height 23
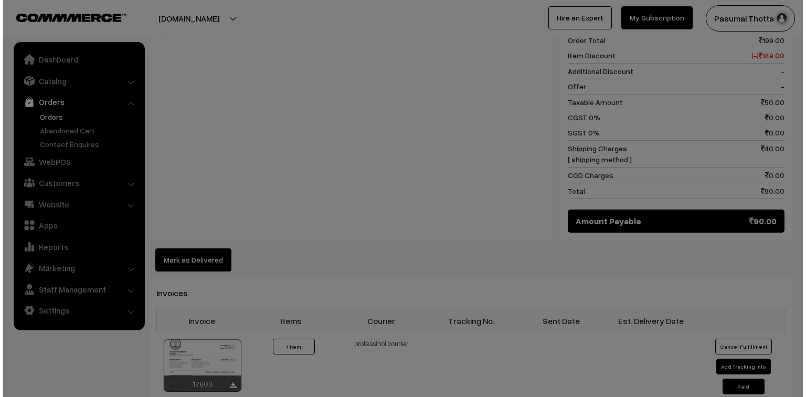
scroll to position [462, 0]
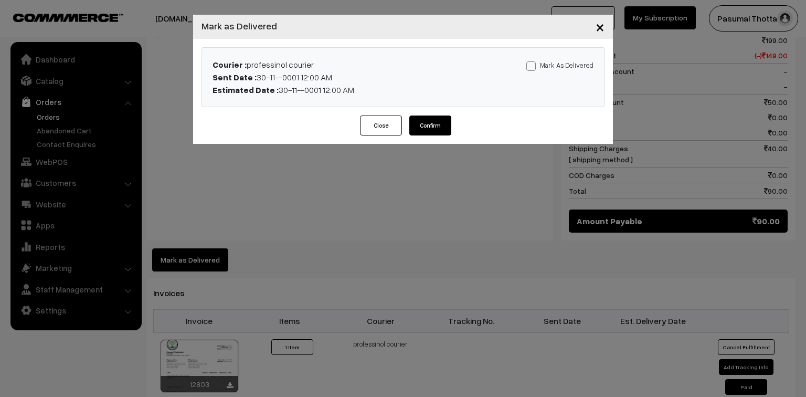
click at [551, 62] on label "Mark As Delivered" at bounding box center [559, 65] width 67 height 12
click at [533, 62] on input "Mark As Delivered" at bounding box center [529, 64] width 7 height 7
checkbox input "true"
click at [430, 130] on button "Confirm" at bounding box center [430, 125] width 42 height 20
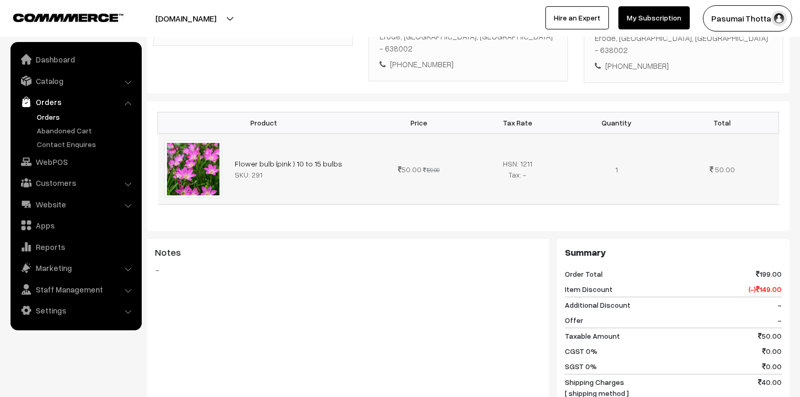
scroll to position [462, 0]
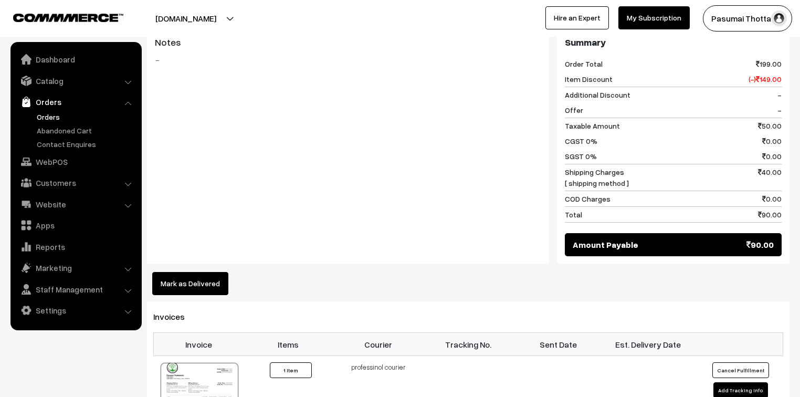
click at [203, 272] on button "Mark as Delivered" at bounding box center [190, 283] width 76 height 23
click at [208, 272] on button "Mark as Delivered" at bounding box center [190, 283] width 76 height 23
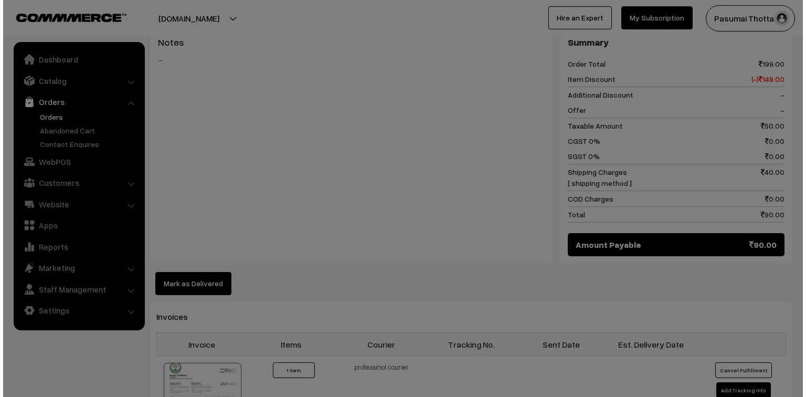
scroll to position [462, 0]
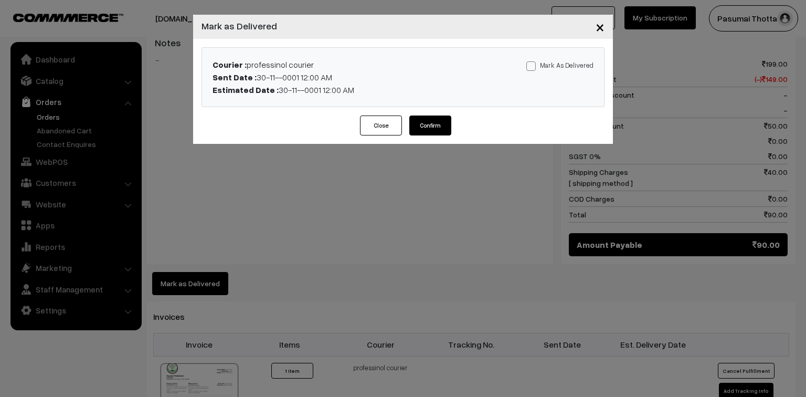
click at [546, 67] on label "Mark As Delivered" at bounding box center [559, 65] width 67 height 12
click at [533, 67] on input "Mark As Delivered" at bounding box center [529, 64] width 7 height 7
checkbox input "true"
click at [425, 128] on button "Confirm" at bounding box center [430, 125] width 42 height 20
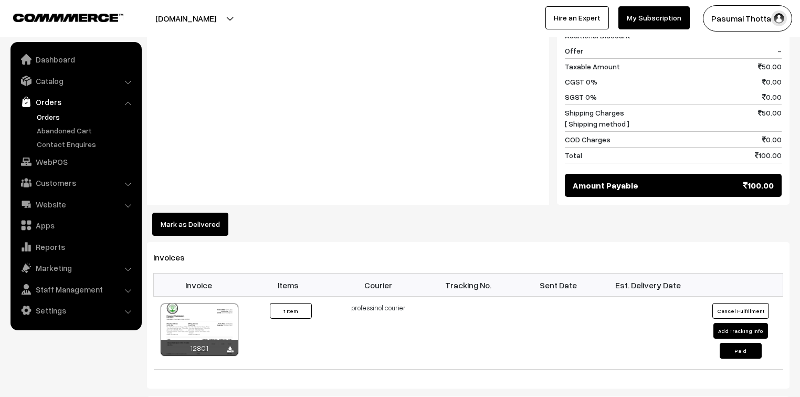
scroll to position [504, 0]
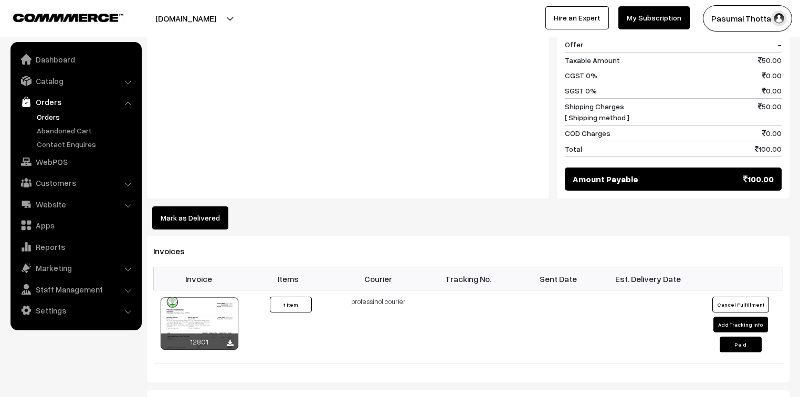
click at [197, 214] on button "Mark as Delivered" at bounding box center [190, 217] width 76 height 23
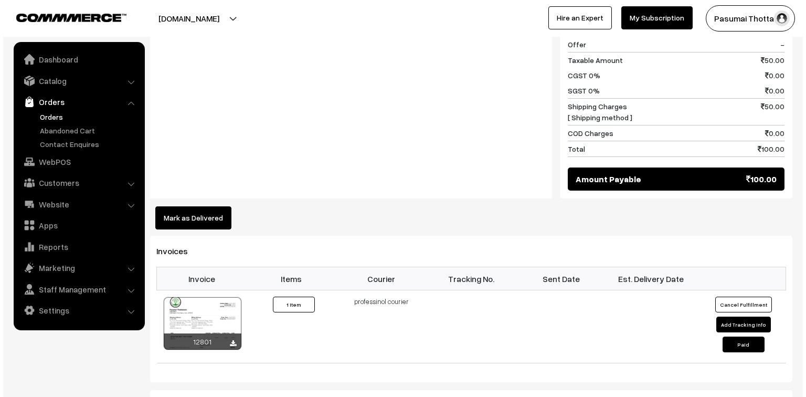
scroll to position [504, 0]
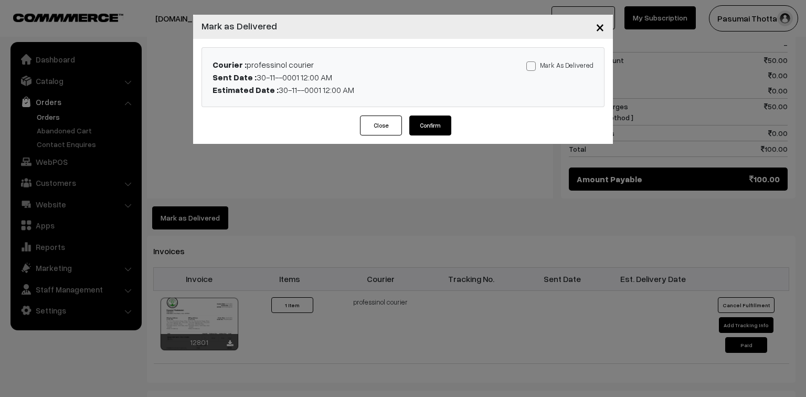
click at [561, 70] on label "Mark As Delivered" at bounding box center [559, 65] width 67 height 12
click at [533, 68] on input "Mark As Delivered" at bounding box center [529, 64] width 7 height 7
checkbox input "true"
click at [428, 124] on button "Confirm" at bounding box center [430, 125] width 42 height 20
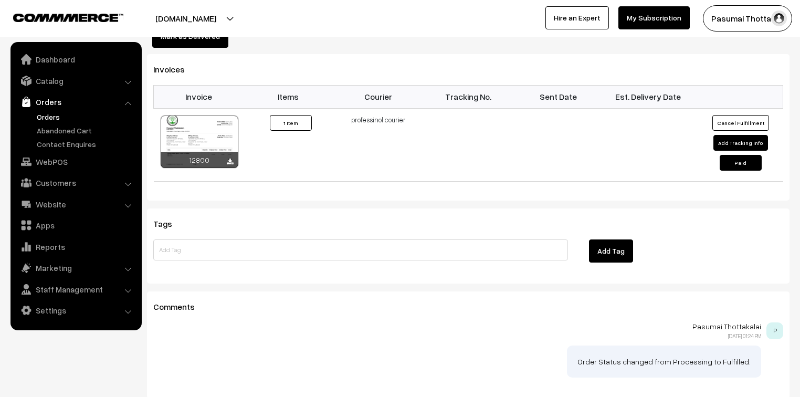
scroll to position [588, 0]
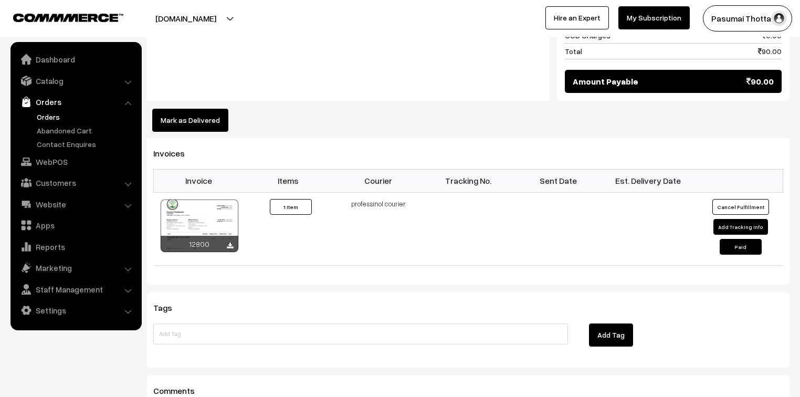
click at [205, 117] on button "Mark as Delivered" at bounding box center [190, 120] width 76 height 23
click at [195, 116] on button "Mark as Delivered" at bounding box center [190, 120] width 76 height 23
click at [195, 117] on button "Mark as Delivered" at bounding box center [190, 120] width 76 height 23
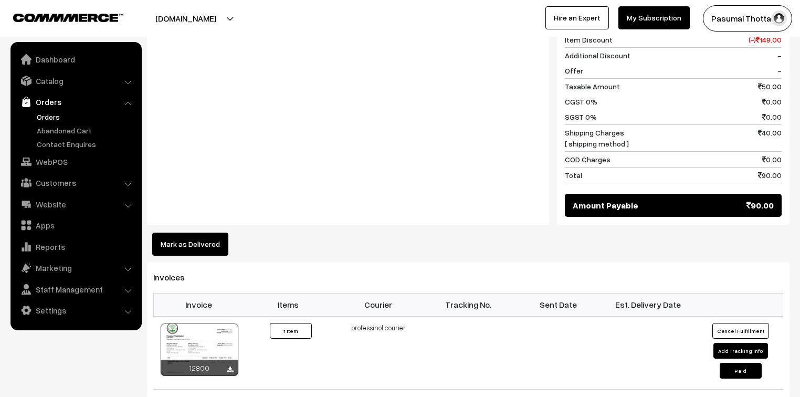
scroll to position [462, 0]
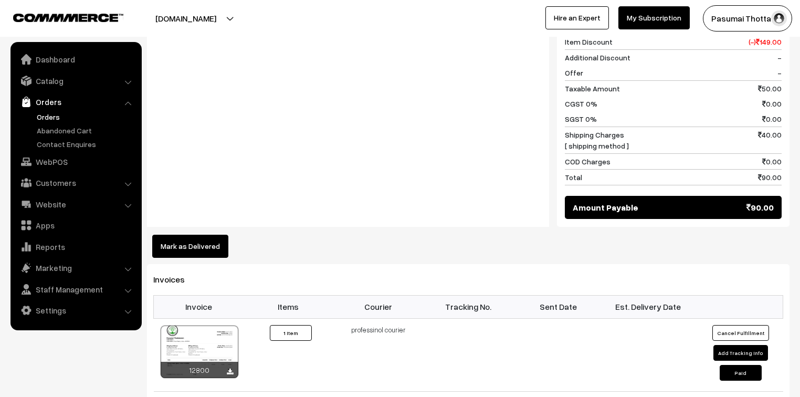
click at [190, 245] on button "Mark as Delivered" at bounding box center [190, 246] width 76 height 23
click at [191, 244] on button "Mark as Delivered" at bounding box center [190, 246] width 76 height 23
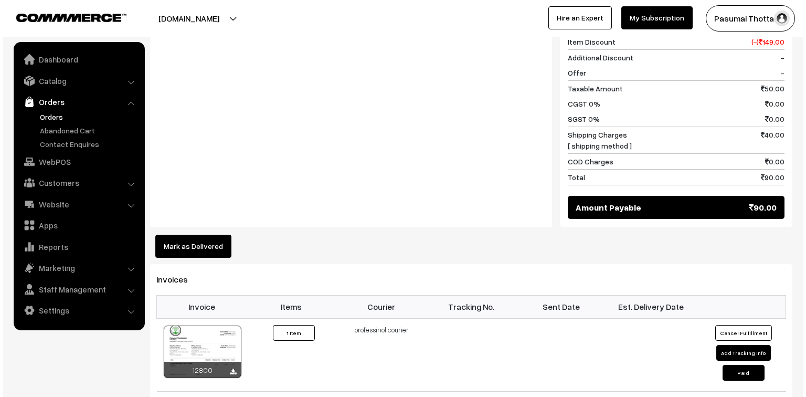
scroll to position [462, 0]
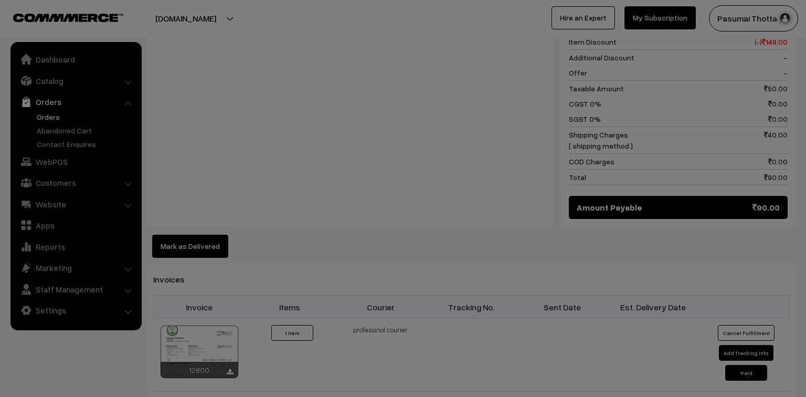
click at [191, 244] on div "Dashboard / orders / View Order View Order (# PASUMAI33668) Go Back Ordered on …" at bounding box center [471, 93] width 649 height 1032
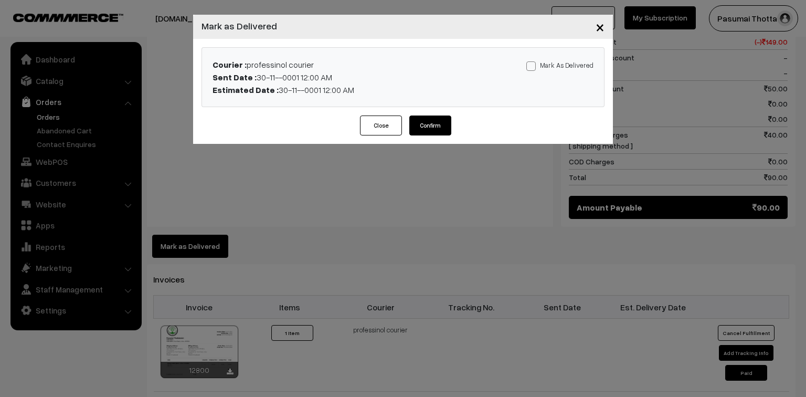
click at [585, 57] on div "Courier : professinol courier Sent Date : 30-11--0001 12:00 AM Estimated Date :…" at bounding box center [403, 77] width 402 height 59
click at [536, 65] on span at bounding box center [530, 65] width 9 height 9
click at [533, 65] on input "Mark As Delivered" at bounding box center [529, 64] width 7 height 7
checkbox input "true"
click at [418, 132] on button "Confirm" at bounding box center [430, 125] width 42 height 20
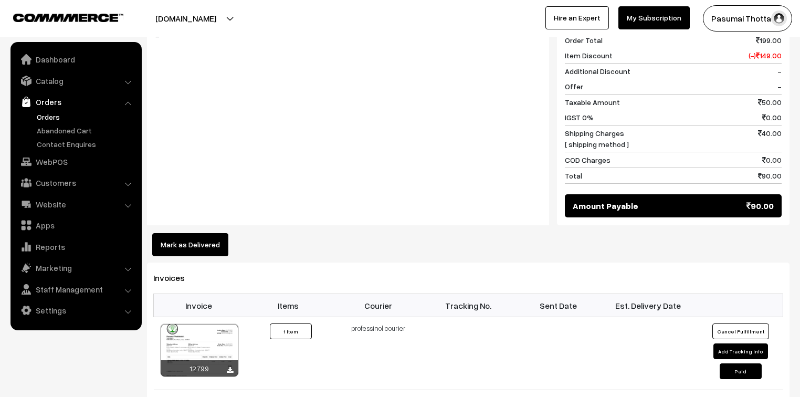
click at [202, 233] on button "Mark as Delivered" at bounding box center [190, 244] width 76 height 23
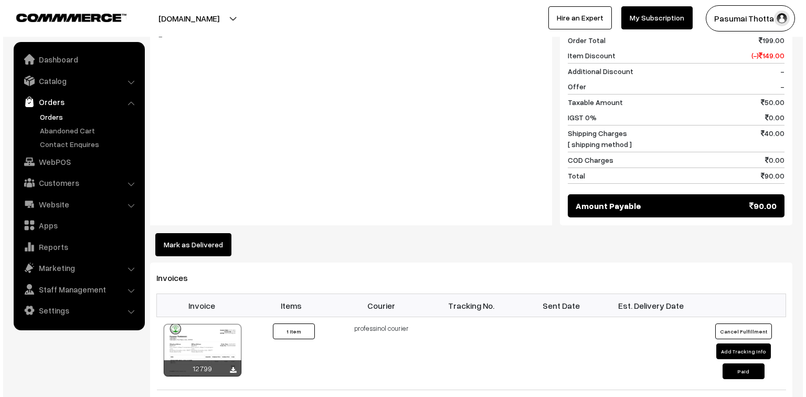
scroll to position [462, 0]
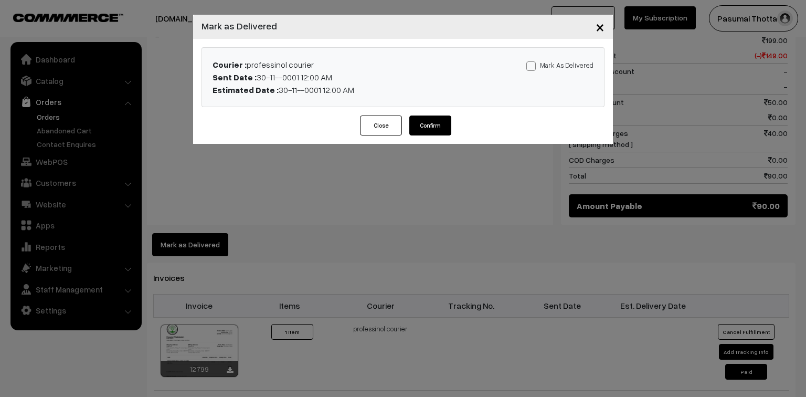
click at [531, 68] on span at bounding box center [530, 65] width 9 height 9
click at [531, 68] on input "Mark As Delivered" at bounding box center [529, 64] width 7 height 7
checkbox input "true"
click at [428, 126] on button "Confirm" at bounding box center [430, 125] width 42 height 20
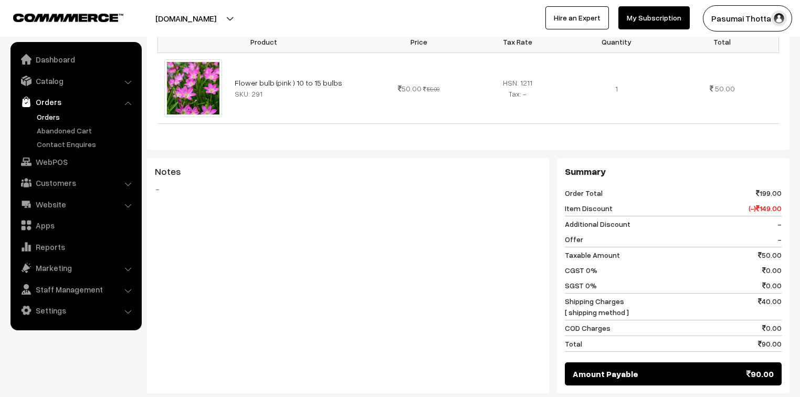
scroll to position [504, 0]
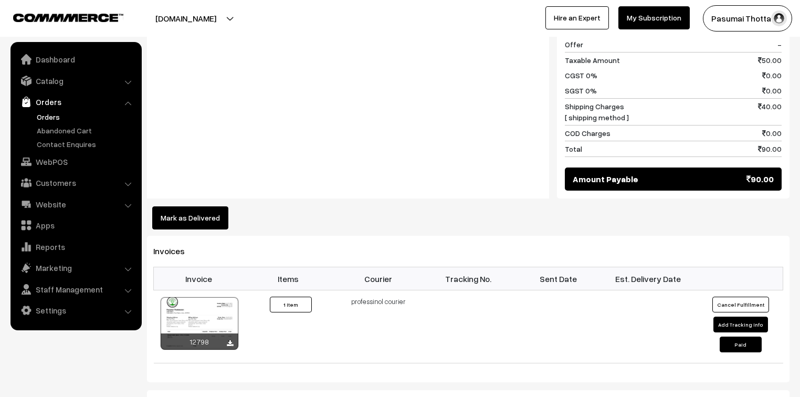
click at [202, 214] on button "Mark as Delivered" at bounding box center [190, 217] width 76 height 23
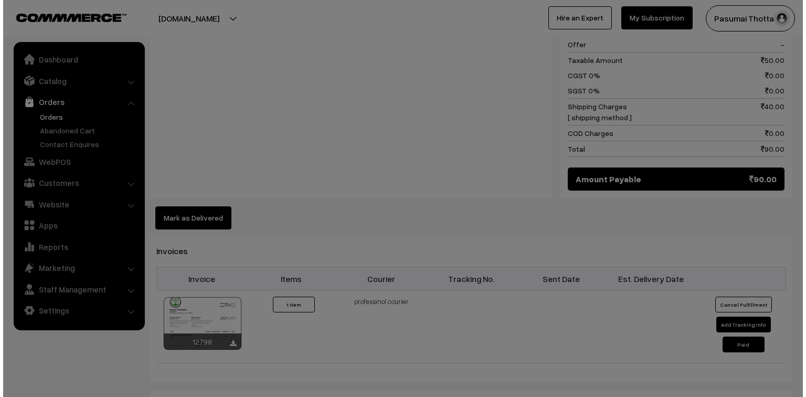
scroll to position [504, 0]
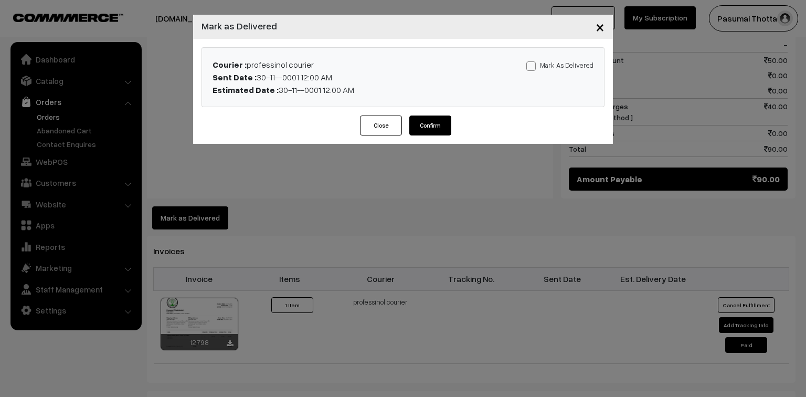
click at [544, 65] on label "Mark As Delivered" at bounding box center [559, 65] width 67 height 12
click at [533, 65] on input "Mark As Delivered" at bounding box center [529, 64] width 7 height 7
checkbox input "true"
click at [437, 125] on button "Confirm" at bounding box center [430, 125] width 42 height 20
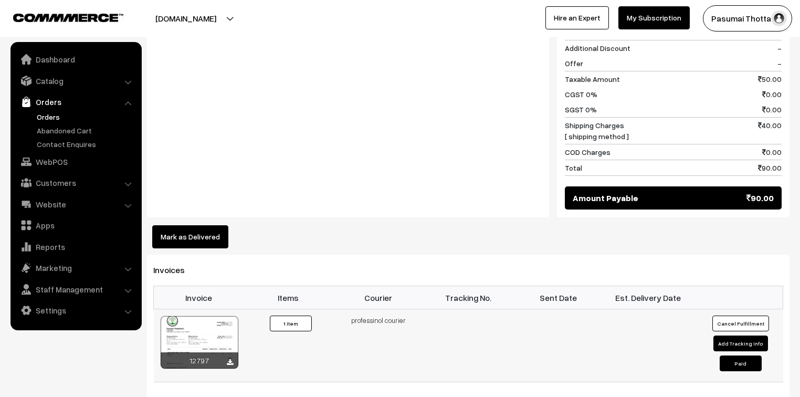
scroll to position [588, 0]
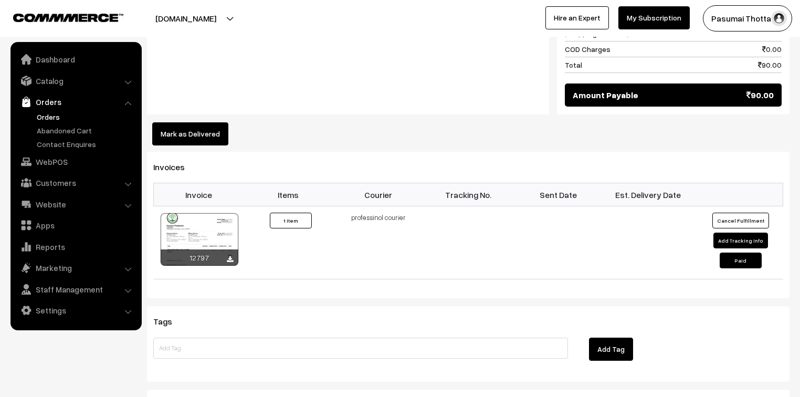
click at [207, 122] on button "Mark as Delivered" at bounding box center [190, 133] width 76 height 23
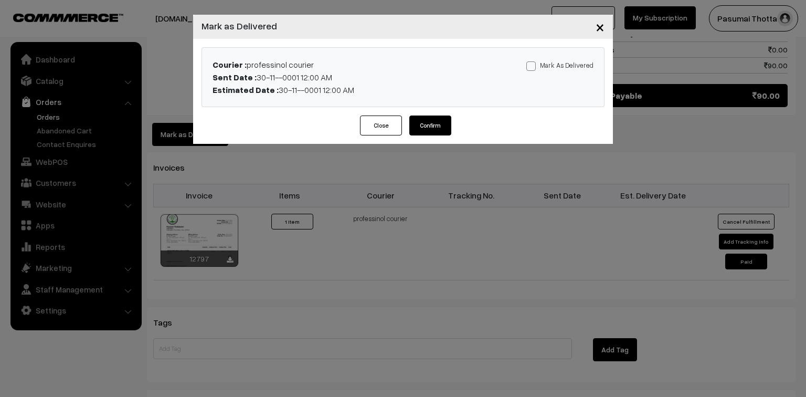
click at [571, 67] on label "Mark As Delivered" at bounding box center [559, 65] width 67 height 12
click at [533, 67] on input "Mark As Delivered" at bounding box center [529, 64] width 7 height 7
checkbox input "true"
click at [435, 124] on button "Confirm" at bounding box center [430, 125] width 42 height 20
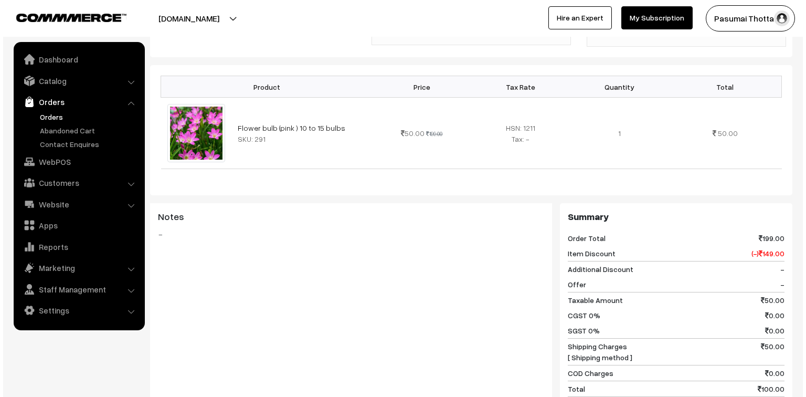
scroll to position [420, 0]
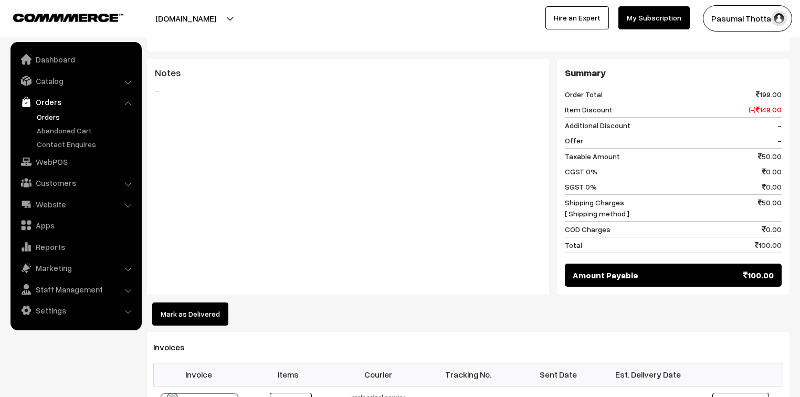
click at [213, 302] on button "Mark as Delivered" at bounding box center [190, 313] width 76 height 23
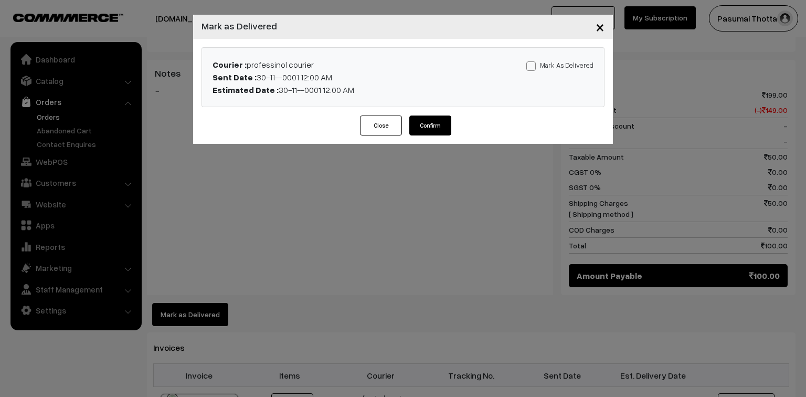
click at [543, 71] on div "Mark As Delivered Mark As Paid" at bounding box center [535, 77] width 132 height 38
click at [539, 64] on label "Mark As Delivered" at bounding box center [559, 65] width 67 height 12
click at [533, 64] on input "Mark As Delivered" at bounding box center [529, 64] width 7 height 7
checkbox input "true"
click at [433, 118] on button "Confirm" at bounding box center [430, 125] width 42 height 20
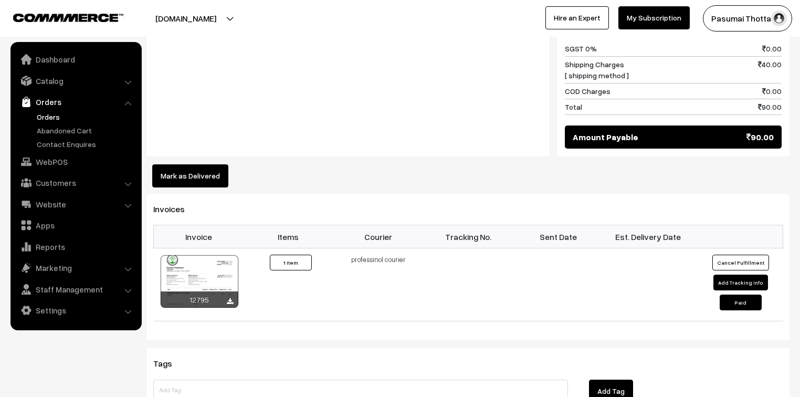
click at [193, 164] on button "Mark as Delivered" at bounding box center [190, 175] width 76 height 23
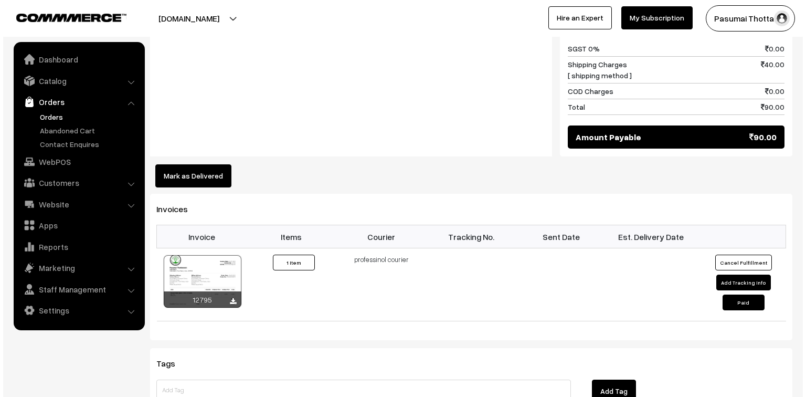
scroll to position [546, 0]
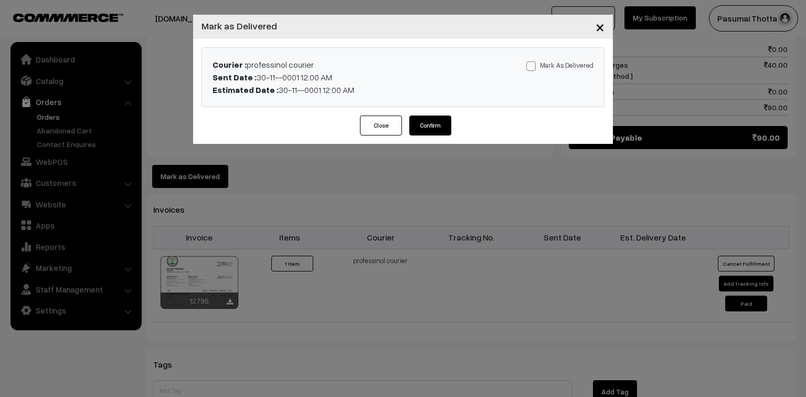
click at [575, 60] on label "Mark As Delivered" at bounding box center [559, 65] width 67 height 12
click at [533, 61] on input "Mark As Delivered" at bounding box center [529, 64] width 7 height 7
checkbox input "true"
click at [421, 123] on button "Confirm" at bounding box center [430, 125] width 42 height 20
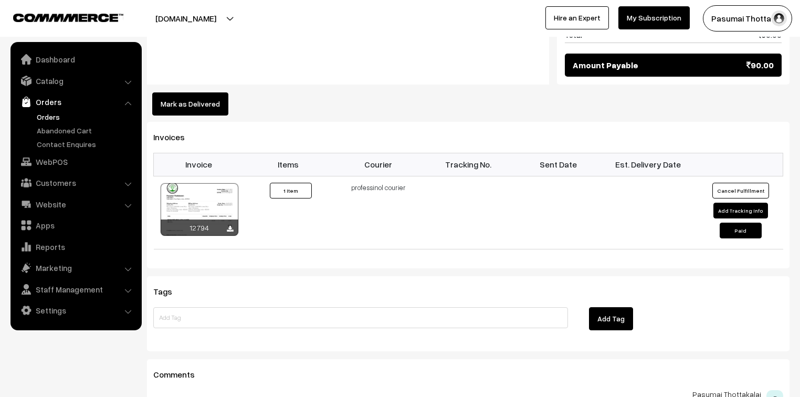
click at [204, 92] on button "Mark as Delivered" at bounding box center [190, 103] width 76 height 23
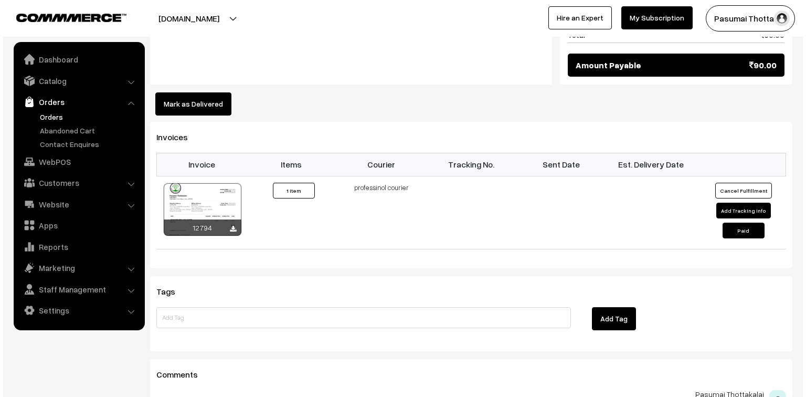
scroll to position [630, 0]
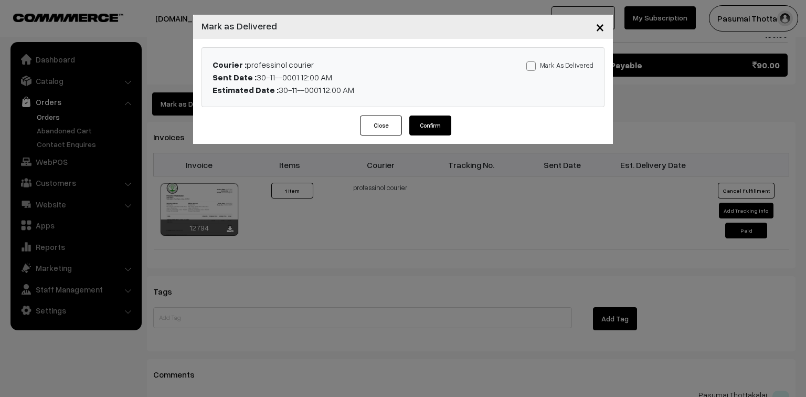
click at [546, 72] on div "Mark As Delivered Mark As Paid" at bounding box center [535, 77] width 132 height 38
click at [545, 61] on label "Mark As Delivered" at bounding box center [559, 65] width 67 height 12
click at [533, 61] on input "Mark As Delivered" at bounding box center [529, 64] width 7 height 7
checkbox input "true"
click at [415, 125] on button "Confirm" at bounding box center [430, 125] width 42 height 20
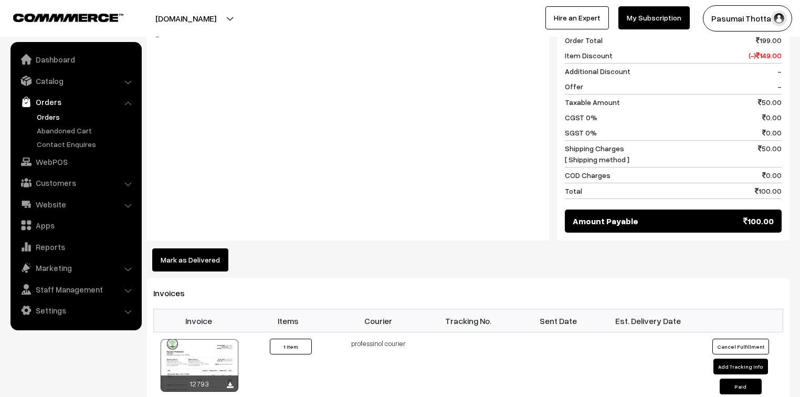
click at [209, 252] on button "Mark as Delivered" at bounding box center [190, 259] width 76 height 23
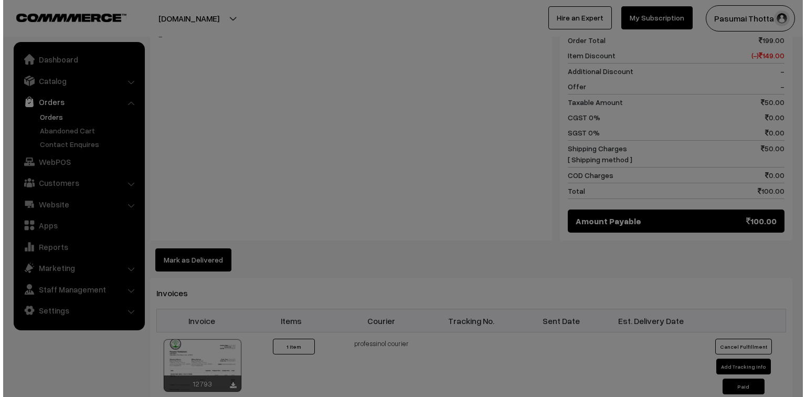
scroll to position [462, 0]
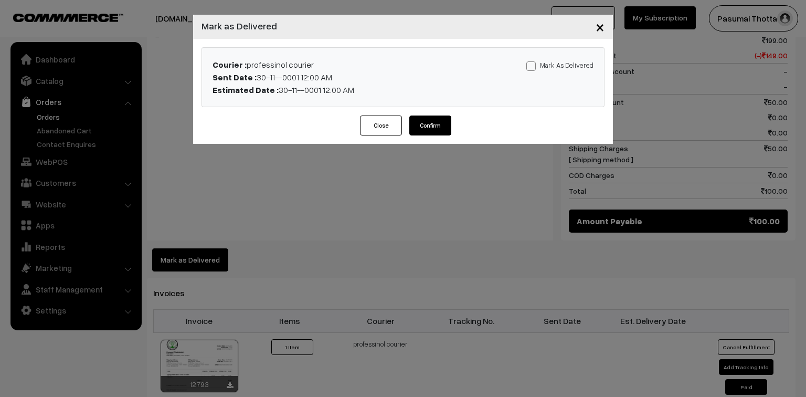
click at [594, 59] on div "Mark As Delivered Mark As Paid" at bounding box center [535, 77] width 132 height 38
click at [551, 67] on label "Mark As Delivered" at bounding box center [559, 65] width 67 height 12
click at [533, 67] on input "Mark As Delivered" at bounding box center [529, 64] width 7 height 7
checkbox input "true"
click at [441, 120] on button "Confirm" at bounding box center [430, 125] width 42 height 20
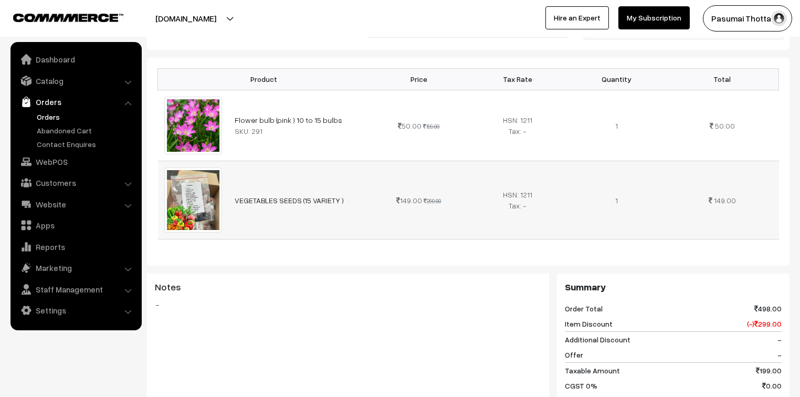
scroll to position [420, 0]
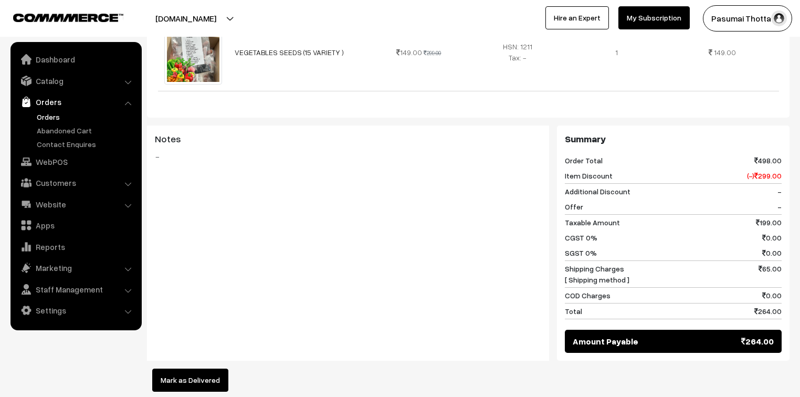
drag, startPoint x: 207, startPoint y: 366, endPoint x: 212, endPoint y: 363, distance: 5.7
click at [208, 368] on button "Mark as Delivered" at bounding box center [190, 379] width 76 height 23
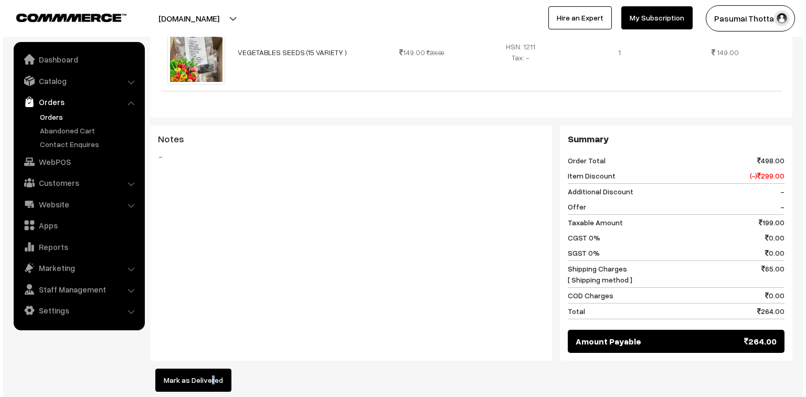
scroll to position [420, 0]
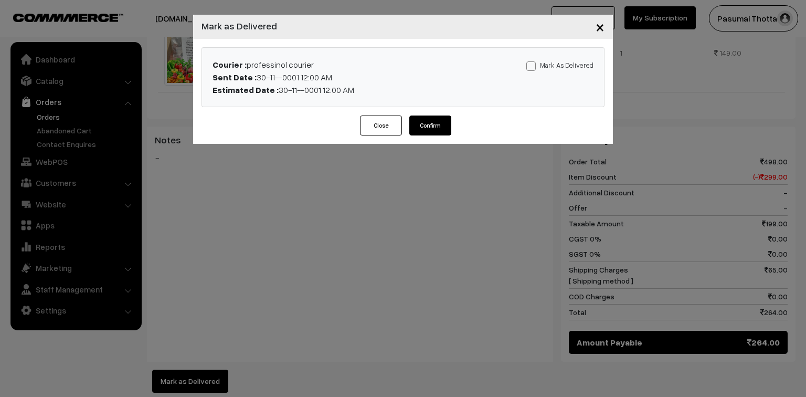
drag, startPoint x: 519, startPoint y: 71, endPoint x: 541, endPoint y: 68, distance: 22.3
click at [526, 71] on div "Mark As Delivered Mark As Paid" at bounding box center [535, 77] width 132 height 38
click at [542, 67] on label "Mark As Delivered" at bounding box center [559, 65] width 67 height 12
click at [533, 67] on input "Mark As Delivered" at bounding box center [529, 64] width 7 height 7
checkbox input "true"
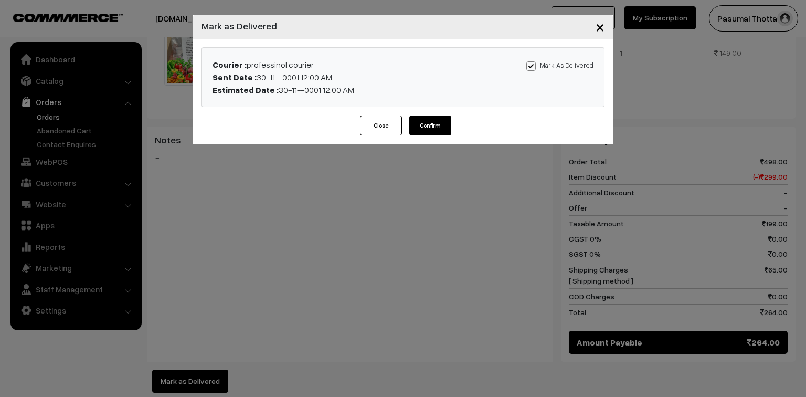
click at [441, 130] on button "Confirm" at bounding box center [430, 125] width 42 height 20
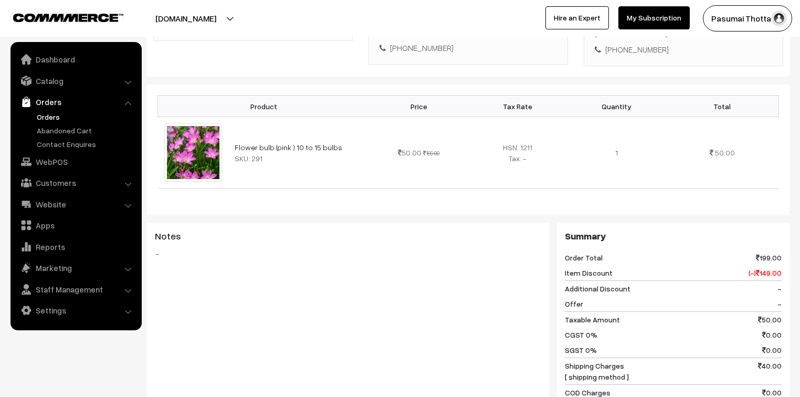
scroll to position [504, 0]
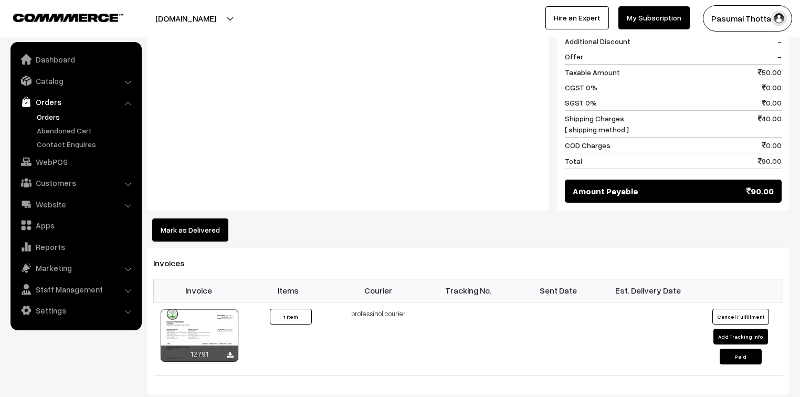
click at [185, 218] on button "Mark as Delivered" at bounding box center [190, 229] width 76 height 23
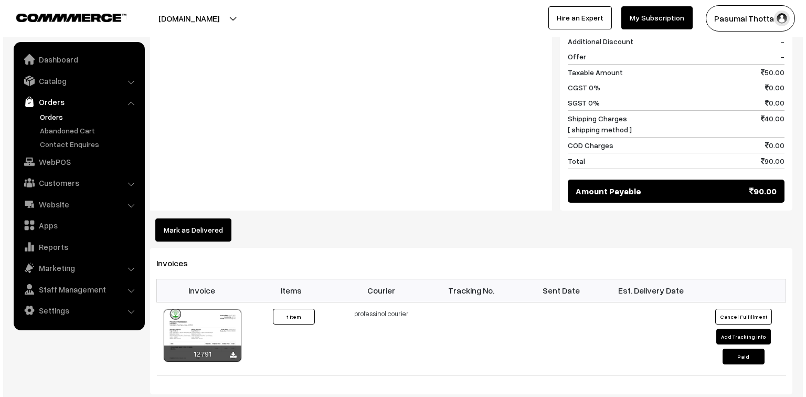
scroll to position [504, 0]
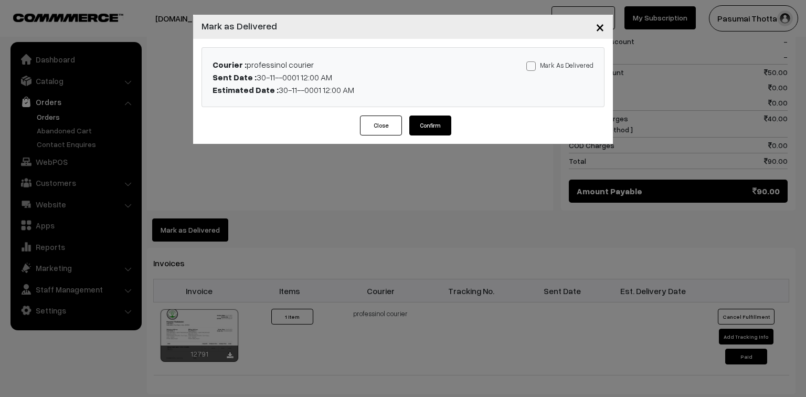
click at [542, 68] on label "Mark As Delivered" at bounding box center [559, 65] width 67 height 12
click at [533, 68] on input "Mark As Delivered" at bounding box center [529, 64] width 7 height 7
checkbox input "true"
click at [424, 122] on button "Confirm" at bounding box center [430, 125] width 42 height 20
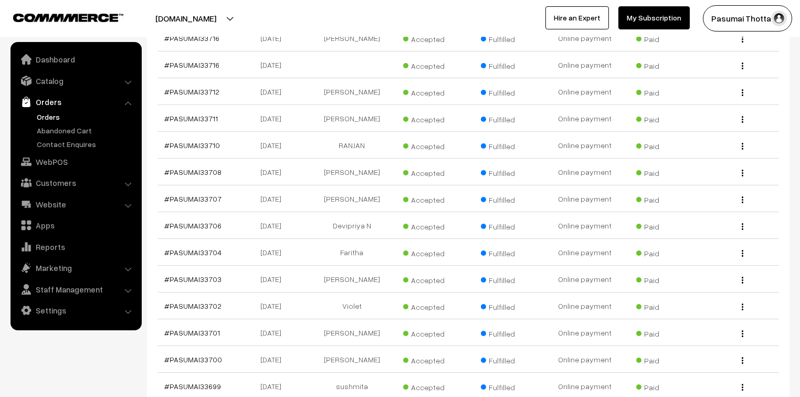
scroll to position [23838, 0]
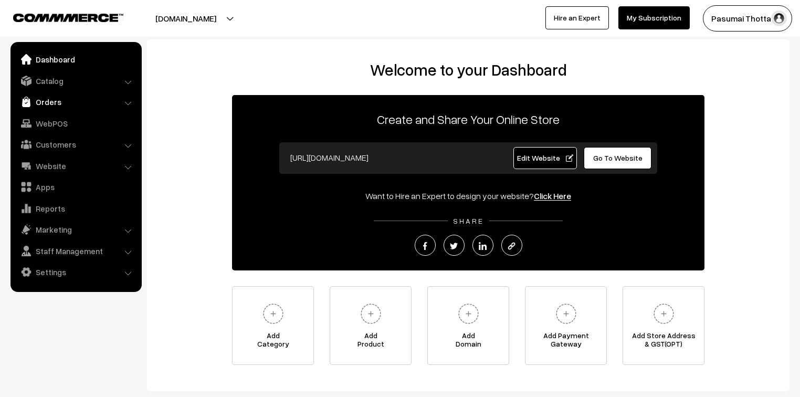
click at [36, 99] on link "Orders" at bounding box center [75, 101] width 125 height 19
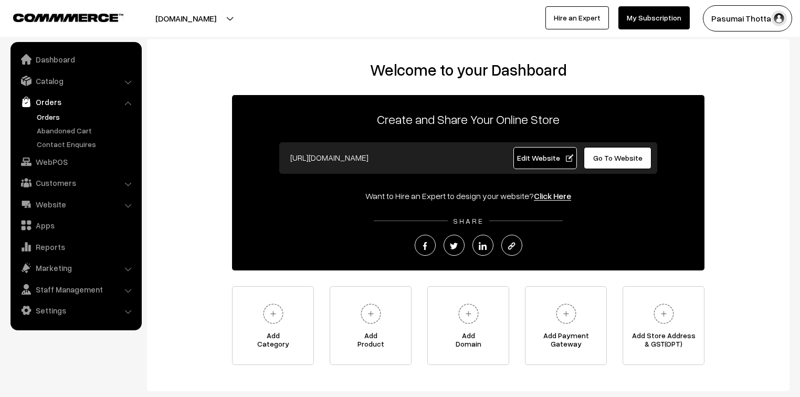
click at [62, 115] on link "Orders" at bounding box center [86, 116] width 104 height 11
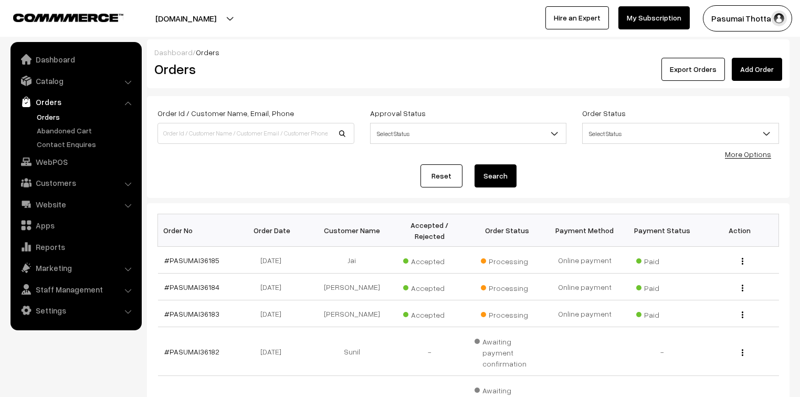
click at [655, 229] on th "Payment Status" at bounding box center [663, 230] width 78 height 33
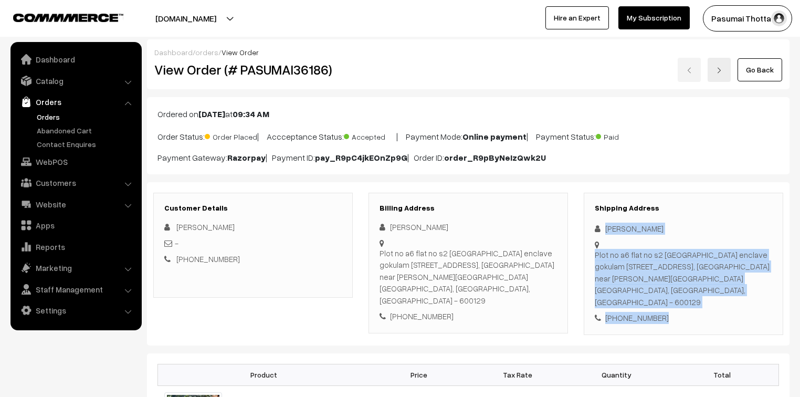
drag, startPoint x: 607, startPoint y: 229, endPoint x: 671, endPoint y: 309, distance: 102.7
click at [671, 309] on div "Shipping Address Suryanarayanan S Plot no a6 flat no s2 Sampath enclave gokulam…" at bounding box center [683, 264] width 199 height 142
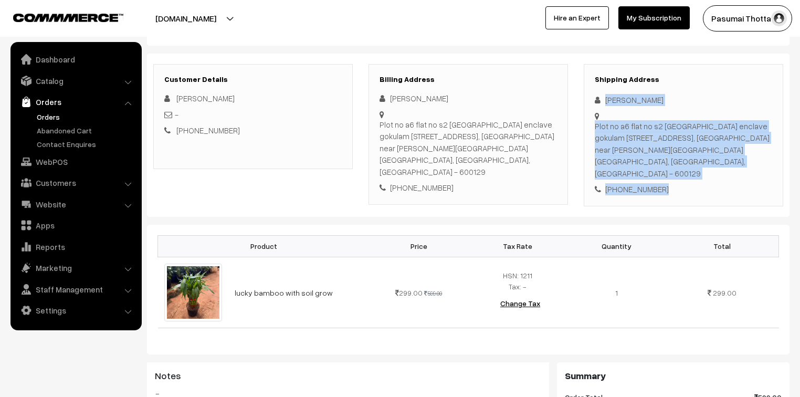
scroll to position [168, 0]
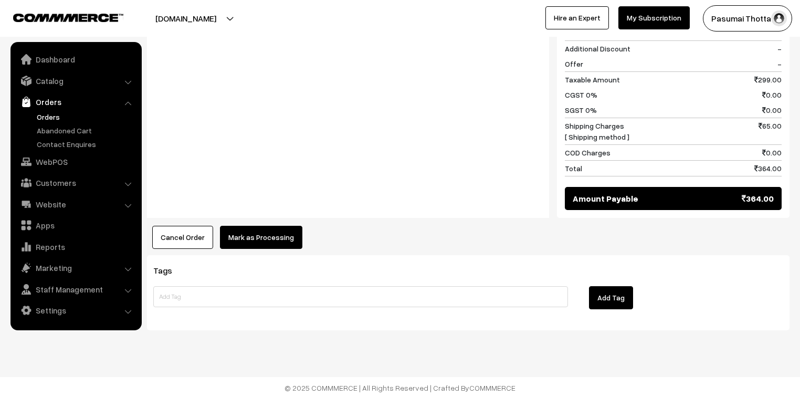
click at [269, 241] on button "Mark as Processing" at bounding box center [261, 237] width 82 height 23
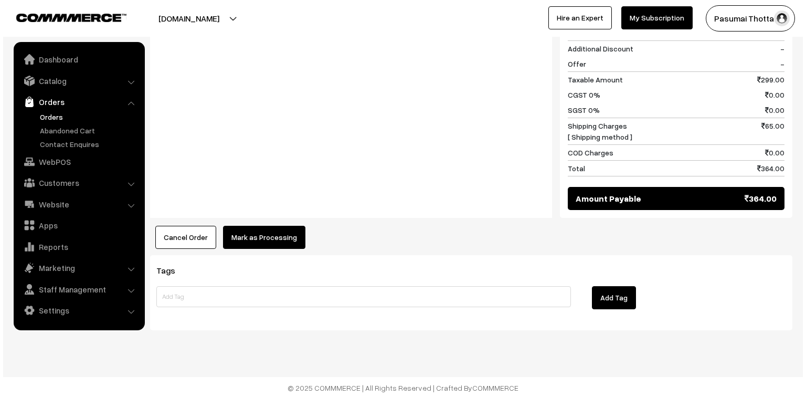
scroll to position [509, 0]
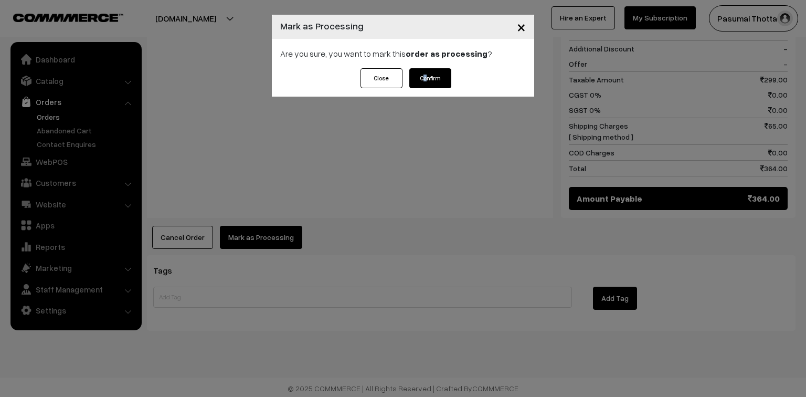
click at [426, 80] on button "Confirm" at bounding box center [430, 78] width 42 height 20
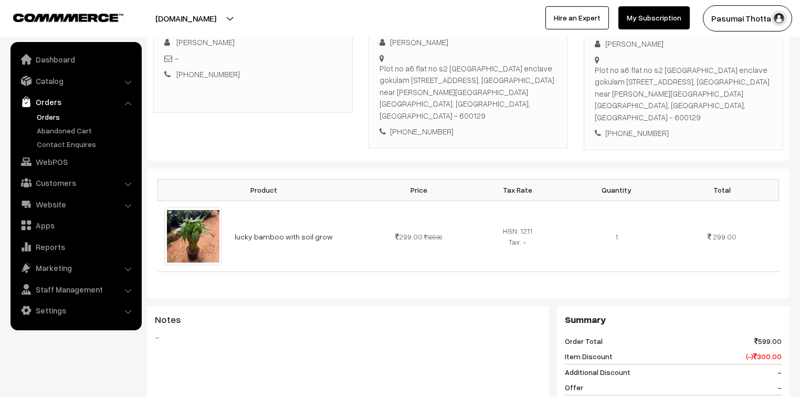
scroll to position [210, 0]
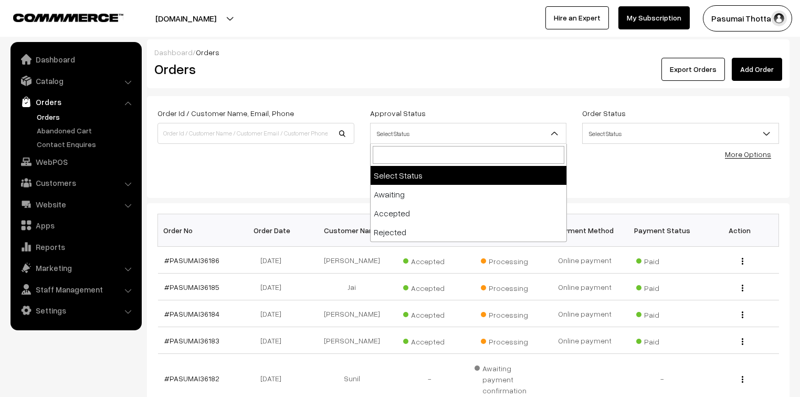
click at [386, 137] on span "Select Status" at bounding box center [469, 133] width 196 height 18
click at [386, 138] on span "Select Status" at bounding box center [469, 133] width 196 height 18
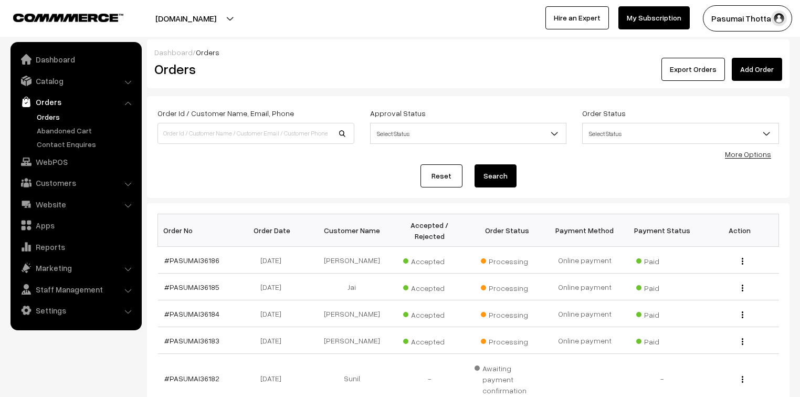
click at [638, 21] on link "My Subscription" at bounding box center [653, 17] width 71 height 23
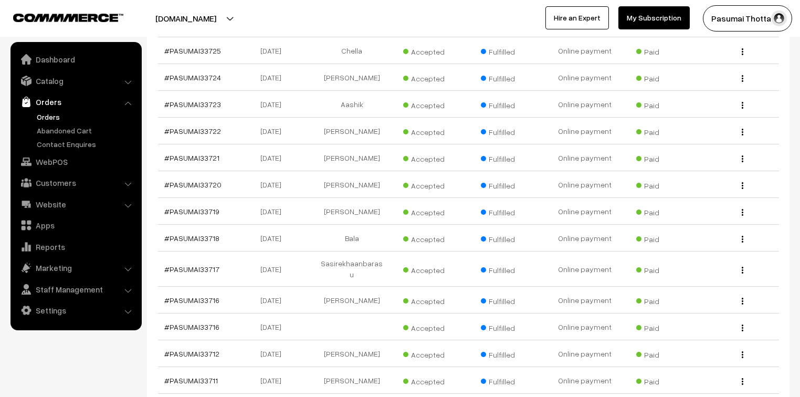
scroll to position [23418, 0]
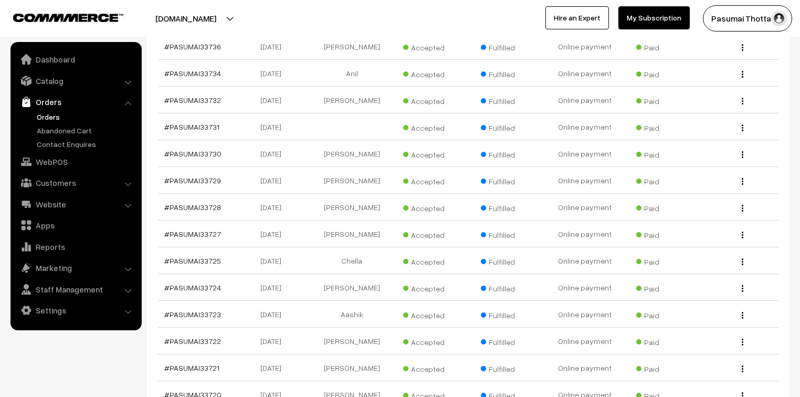
click at [49, 113] on link "Orders" at bounding box center [86, 116] width 104 height 11
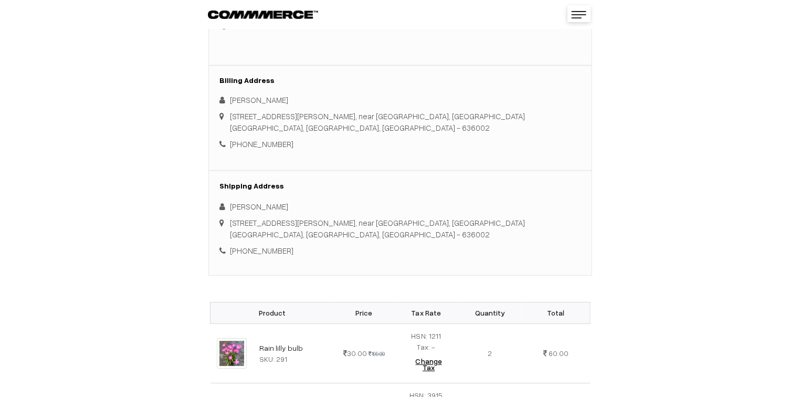
scroll to position [252, 0]
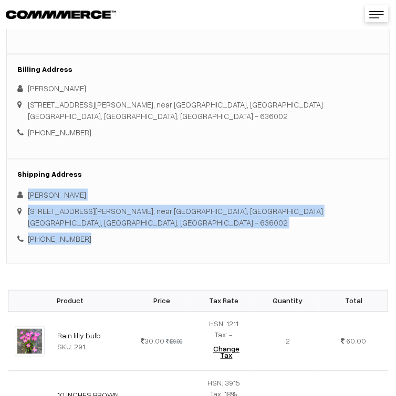
drag, startPoint x: 26, startPoint y: 195, endPoint x: 86, endPoint y: 235, distance: 71.9
click at [86, 235] on div "Shipping Address Sasikumar Sasikumar 66/14, kuppusamy Street, near sudar tailor…" at bounding box center [197, 211] width 383 height 105
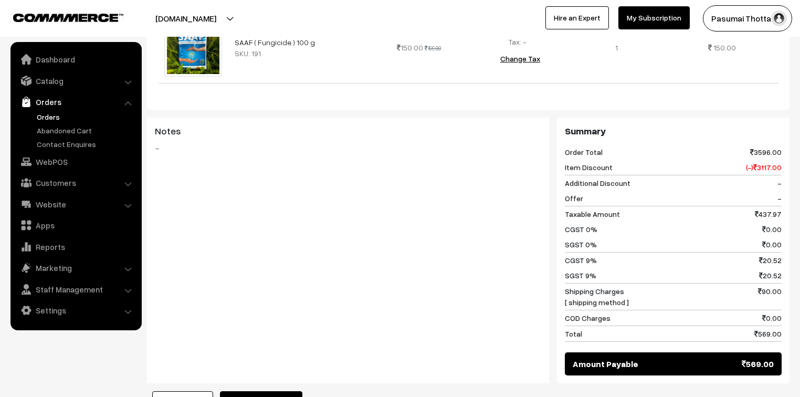
click at [265, 391] on button "Mark as Processing" at bounding box center [261, 402] width 82 height 23
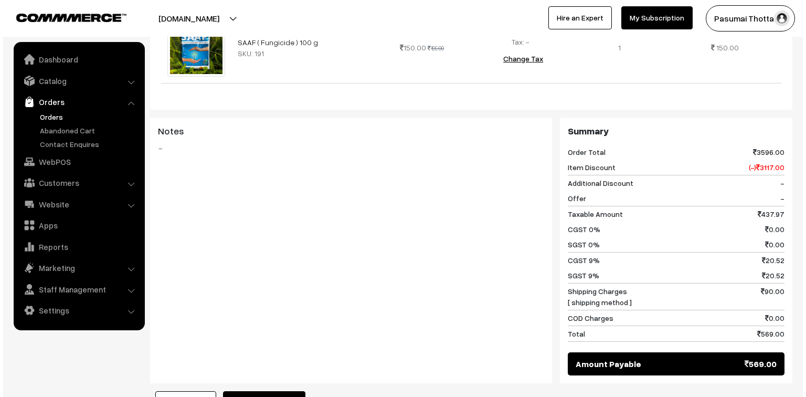
scroll to position [505, 0]
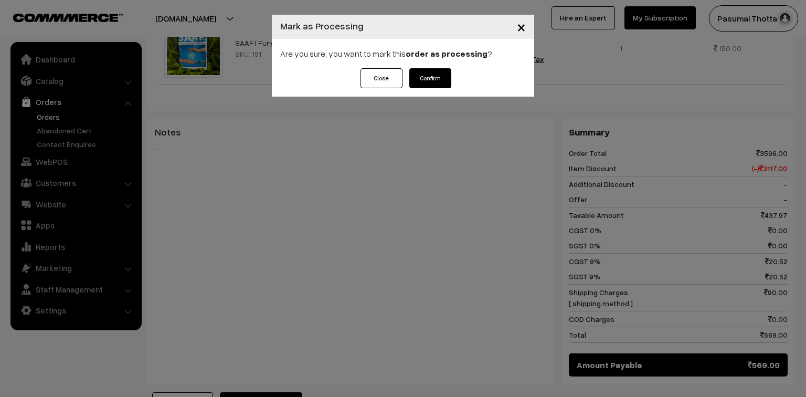
click at [449, 73] on button "Confirm" at bounding box center [430, 78] width 42 height 20
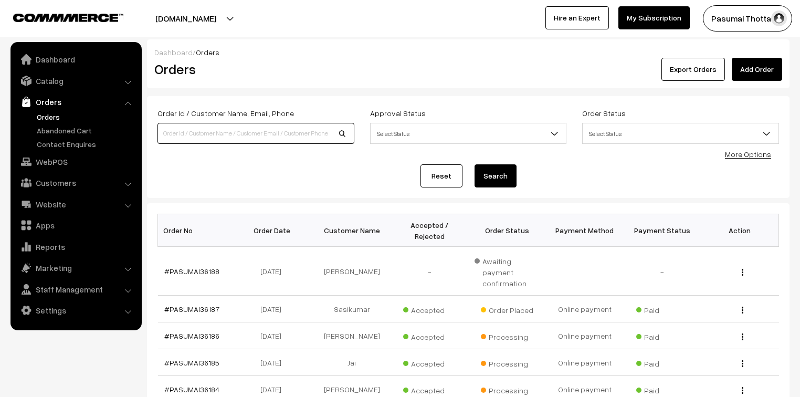
click at [276, 135] on input at bounding box center [255, 133] width 197 height 21
type input "9551545208"
click at [474, 164] on button "Search" at bounding box center [495, 175] width 42 height 23
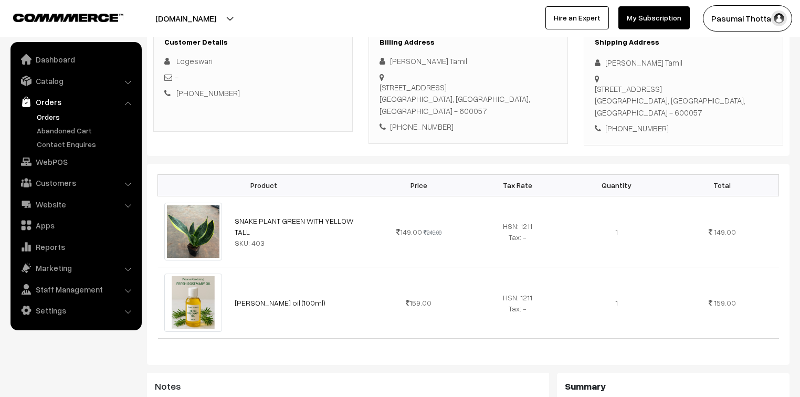
scroll to position [168, 0]
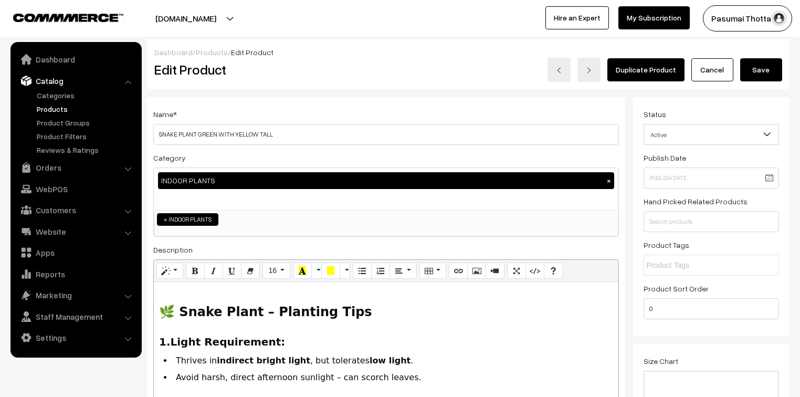
scroll to position [252, 0]
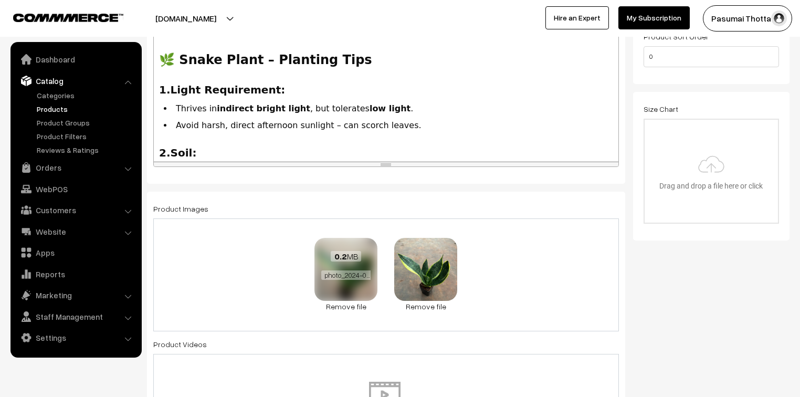
click at [362, 257] on div "0.2 MB" at bounding box center [345, 256] width 49 height 10
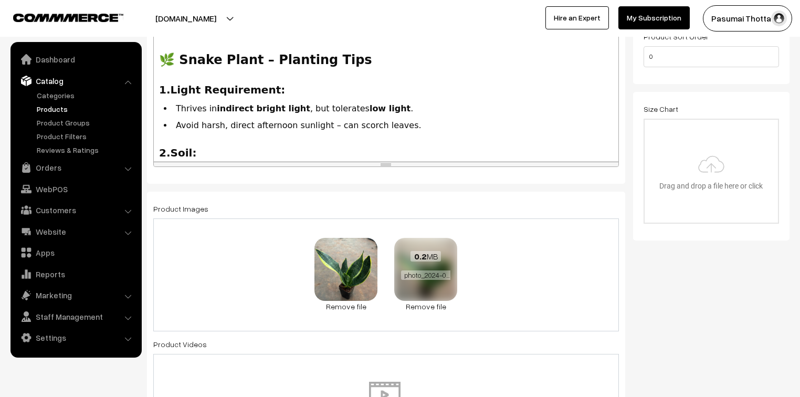
click at [420, 267] on div "0.2 MB photo_2024-09-23_16-35-04.jpg" at bounding box center [425, 266] width 63 height 56
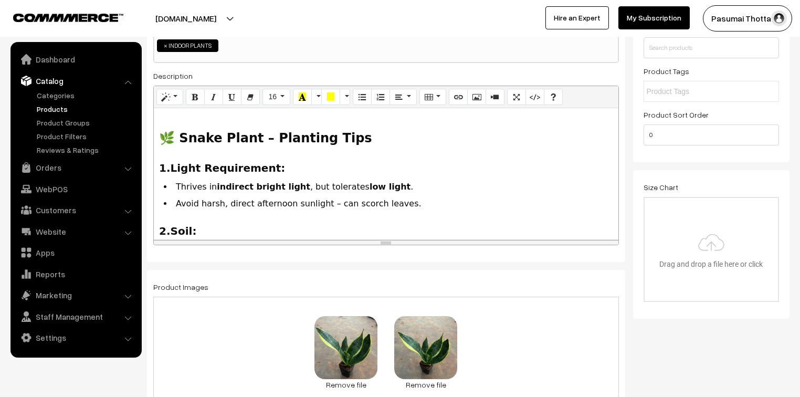
scroll to position [168, 0]
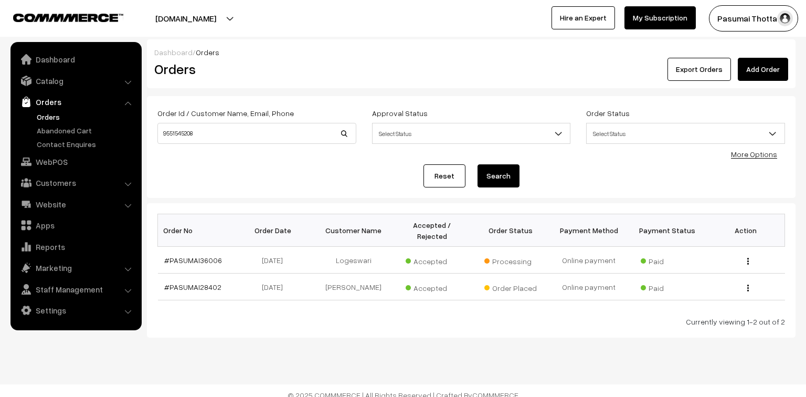
click at [55, 116] on link "Orders" at bounding box center [86, 116] width 104 height 11
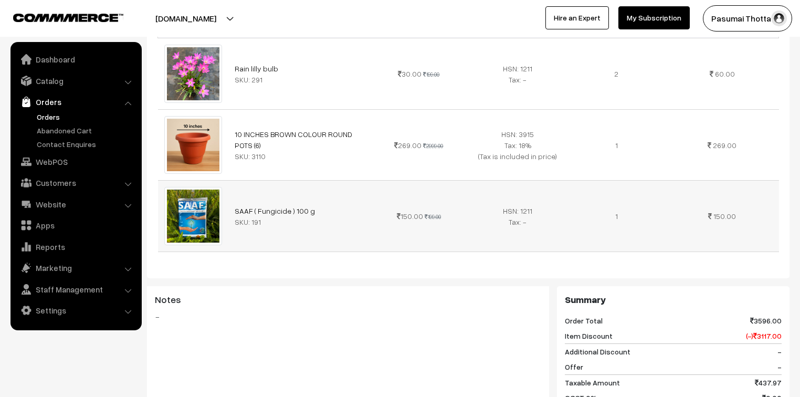
scroll to position [252, 0]
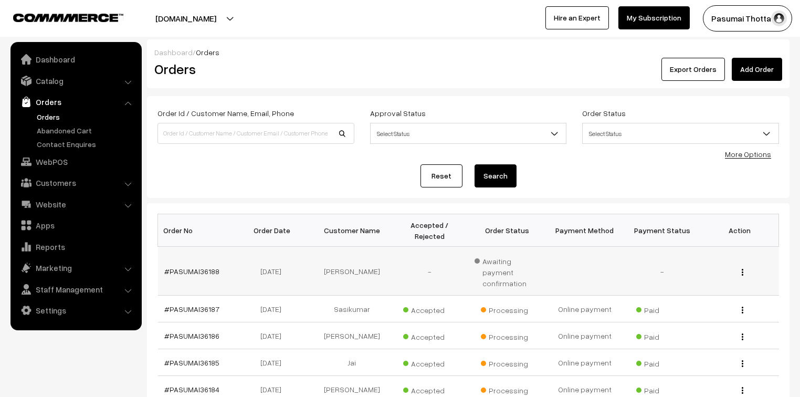
click at [298, 270] on td "[DATE]" at bounding box center [274, 271] width 78 height 49
click at [339, 296] on td "Sasikumar" at bounding box center [352, 309] width 78 height 27
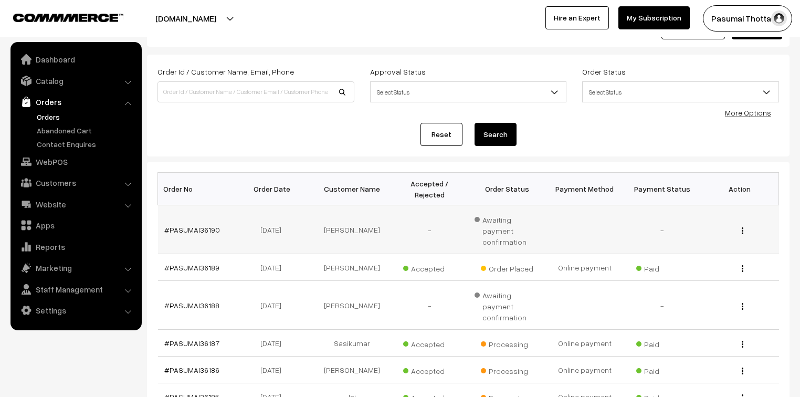
scroll to position [84, 0]
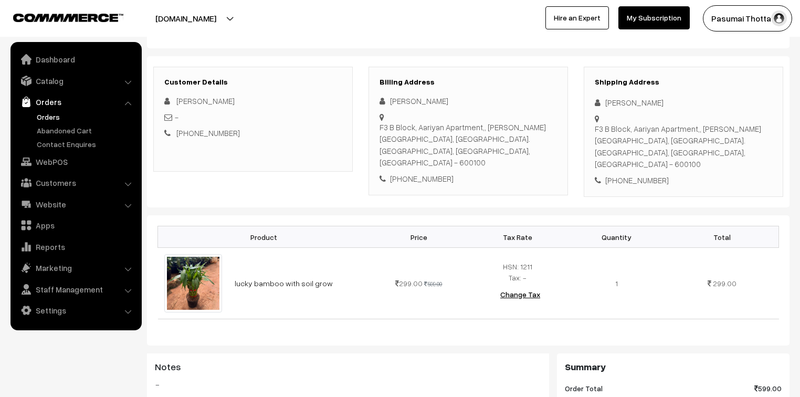
scroll to position [42, 0]
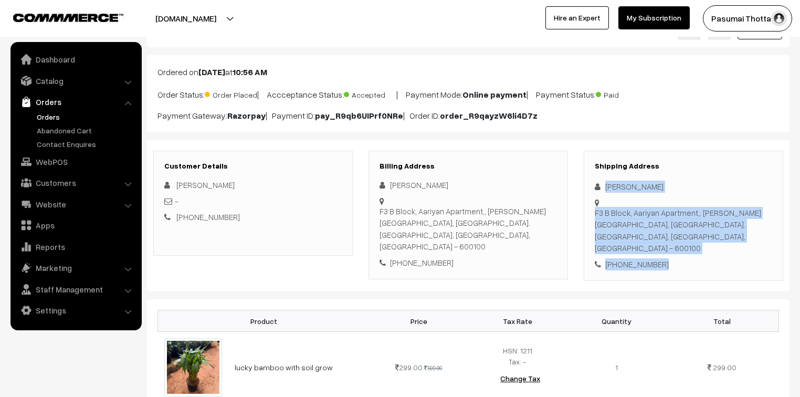
drag, startPoint x: 605, startPoint y: 187, endPoint x: 662, endPoint y: 251, distance: 86.3
click at [662, 251] on div "Shipping Address [PERSON_NAME] [GEOGRAPHIC_DATA], [GEOGRAPHIC_DATA],, [PERSON_N…" at bounding box center [683, 216] width 199 height 131
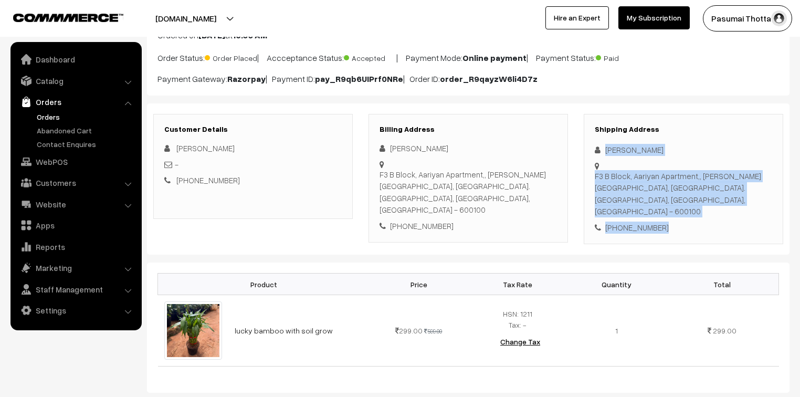
scroll to position [126, 0]
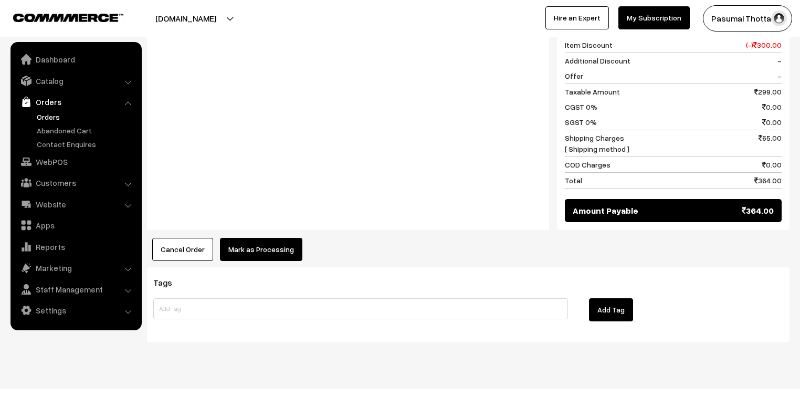
click at [238, 241] on button "Mark as Processing" at bounding box center [261, 249] width 82 height 23
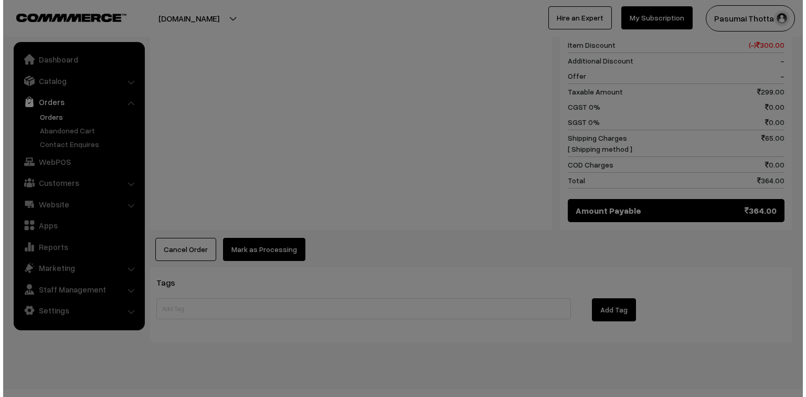
scroll to position [485, 0]
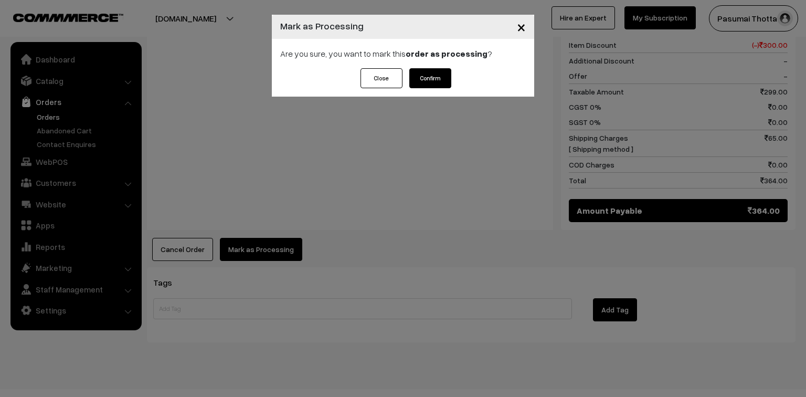
click at [438, 80] on button "Confirm" at bounding box center [430, 78] width 42 height 20
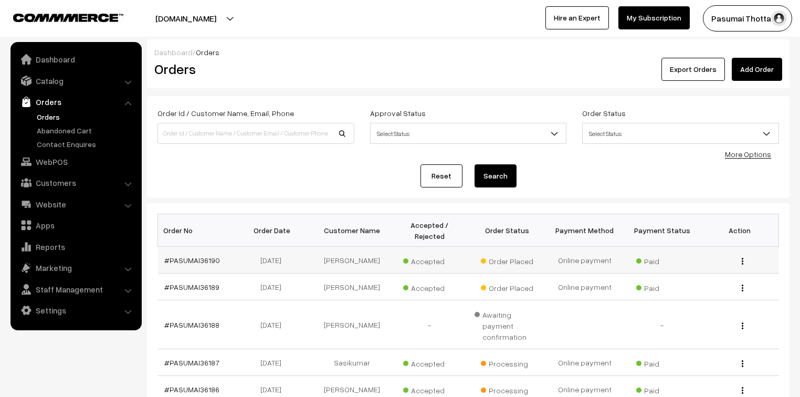
scroll to position [84, 0]
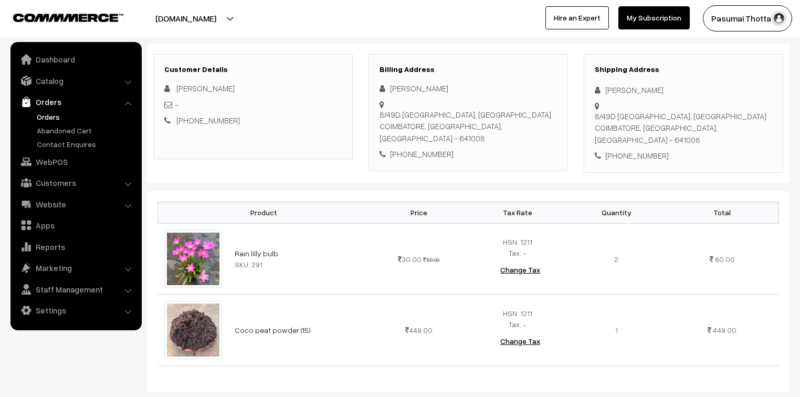
scroll to position [126, 0]
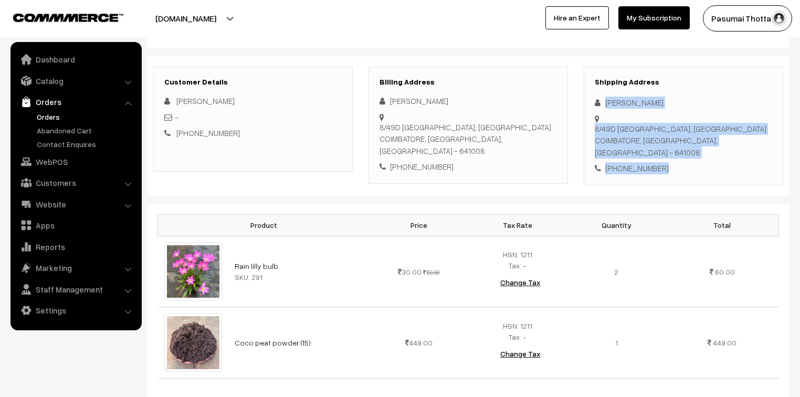
drag, startPoint x: 603, startPoint y: 101, endPoint x: 672, endPoint y: 168, distance: 95.8
click at [672, 168] on div "Shipping Address NASRIN Banu 8/49D SUBBULAKSHMI NAGAR 2ND STREET, KUNIAMUTHUR C…" at bounding box center [683, 126] width 199 height 119
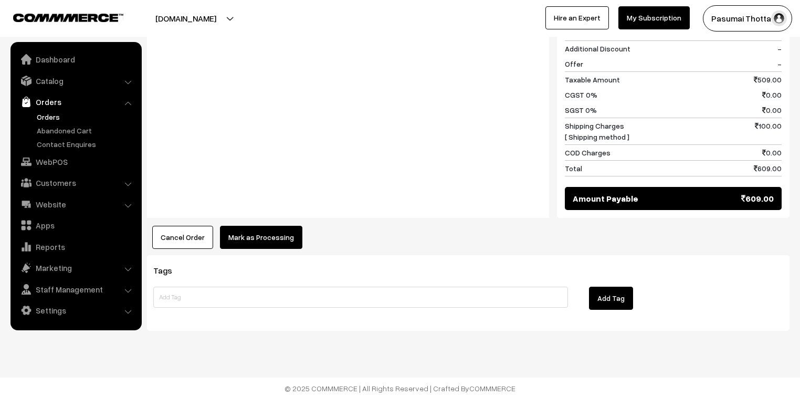
click at [265, 239] on button "Mark as Processing" at bounding box center [261, 237] width 82 height 23
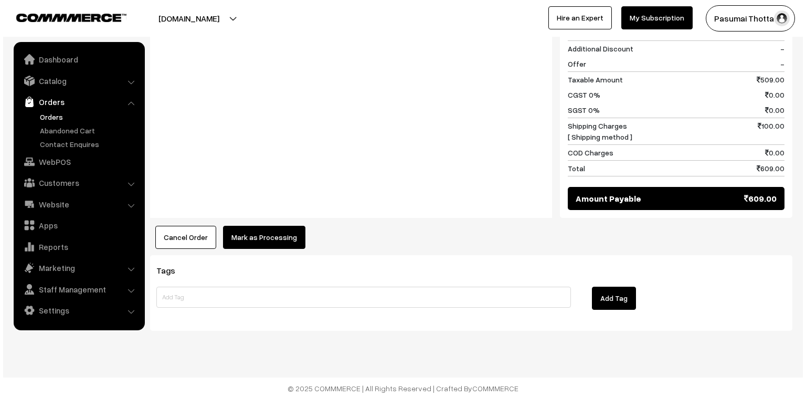
scroll to position [556, 0]
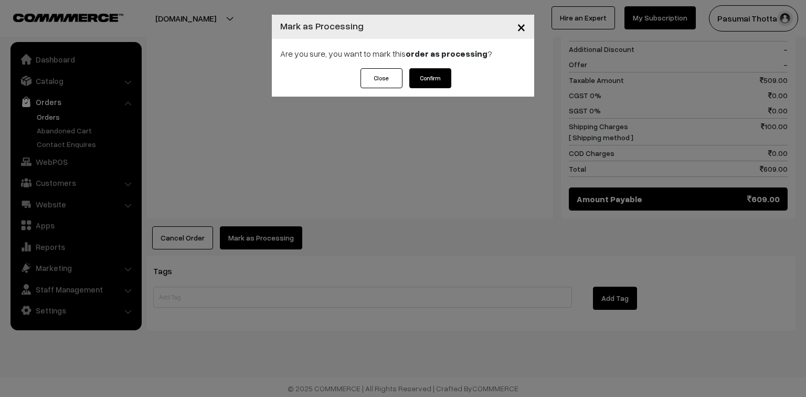
click at [430, 81] on button "Confirm" at bounding box center [430, 78] width 42 height 20
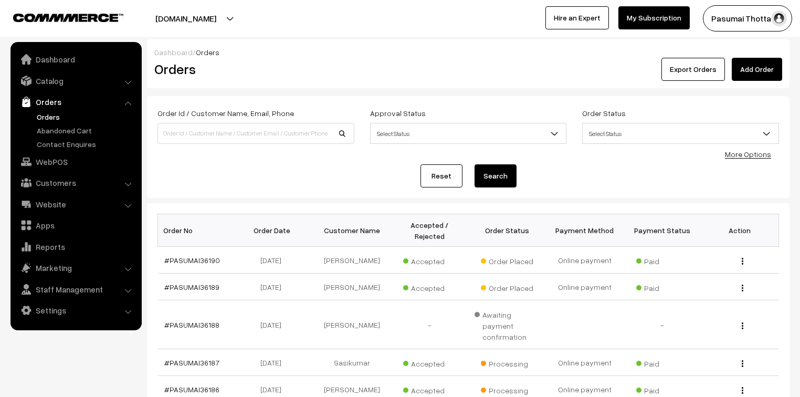
scroll to position [84, 0]
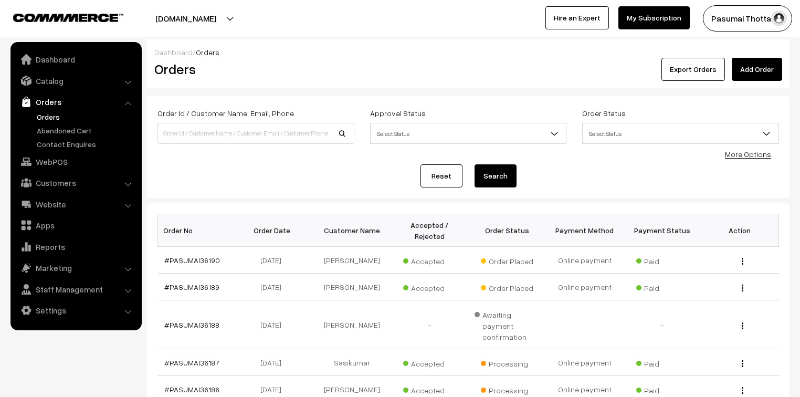
scroll to position [84, 0]
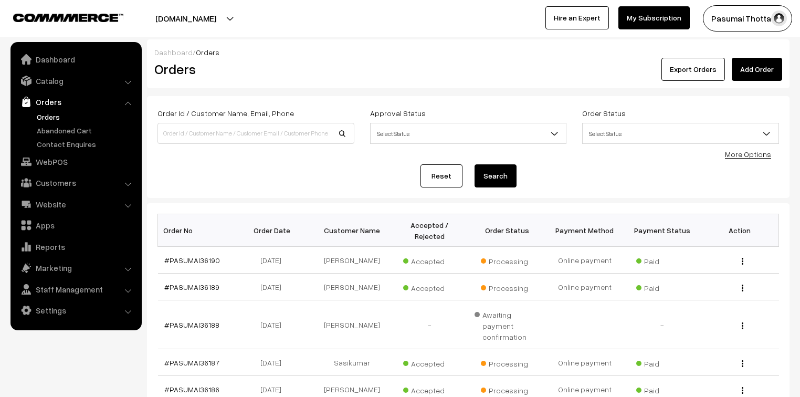
scroll to position [84, 0]
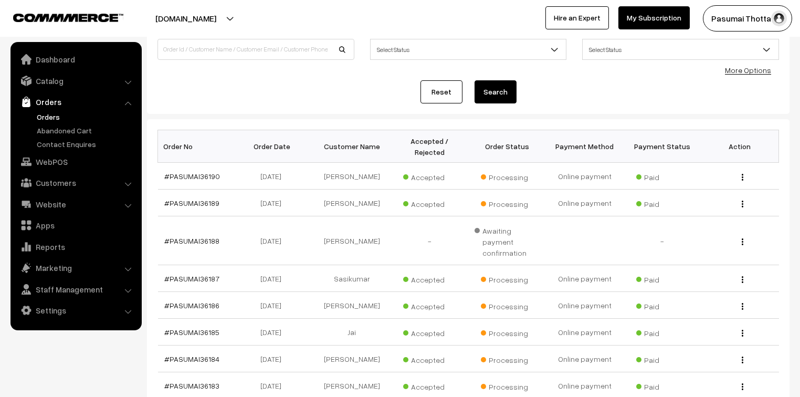
click at [745, 72] on link "More Options" at bounding box center [748, 70] width 46 height 9
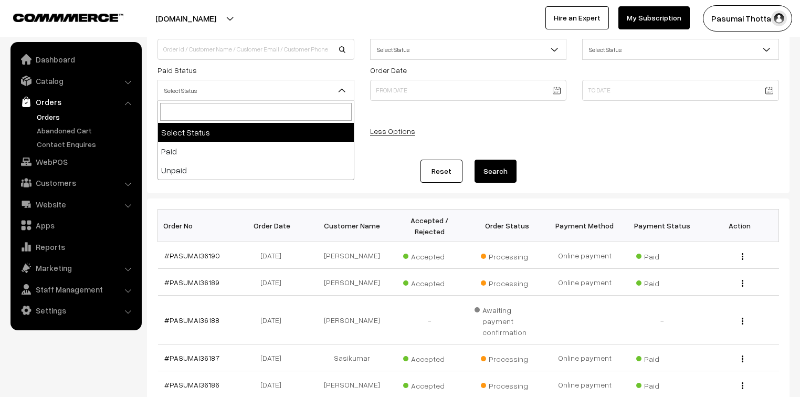
click at [204, 89] on span "Select Status" at bounding box center [256, 90] width 196 height 18
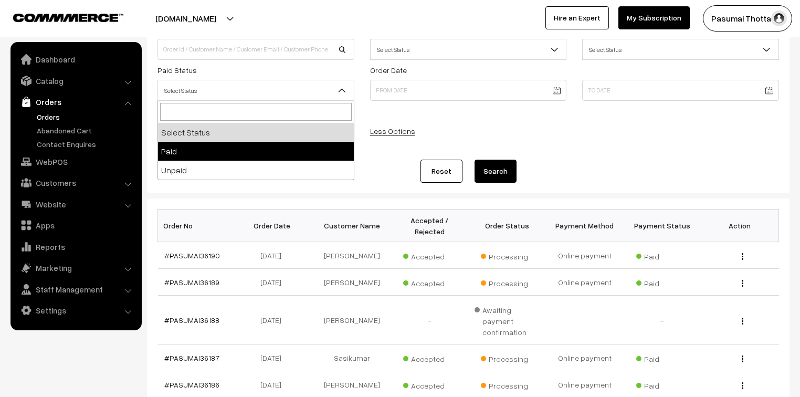
select select "1"
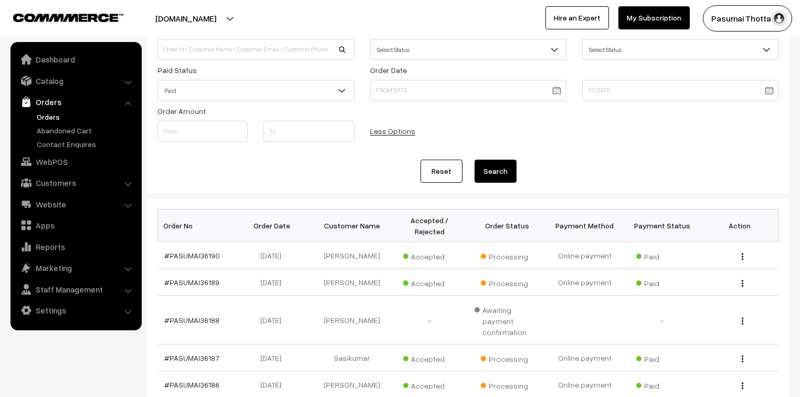
click at [498, 178] on button "Search" at bounding box center [495, 171] width 42 height 23
